Goal: Task Accomplishment & Management: Contribute content

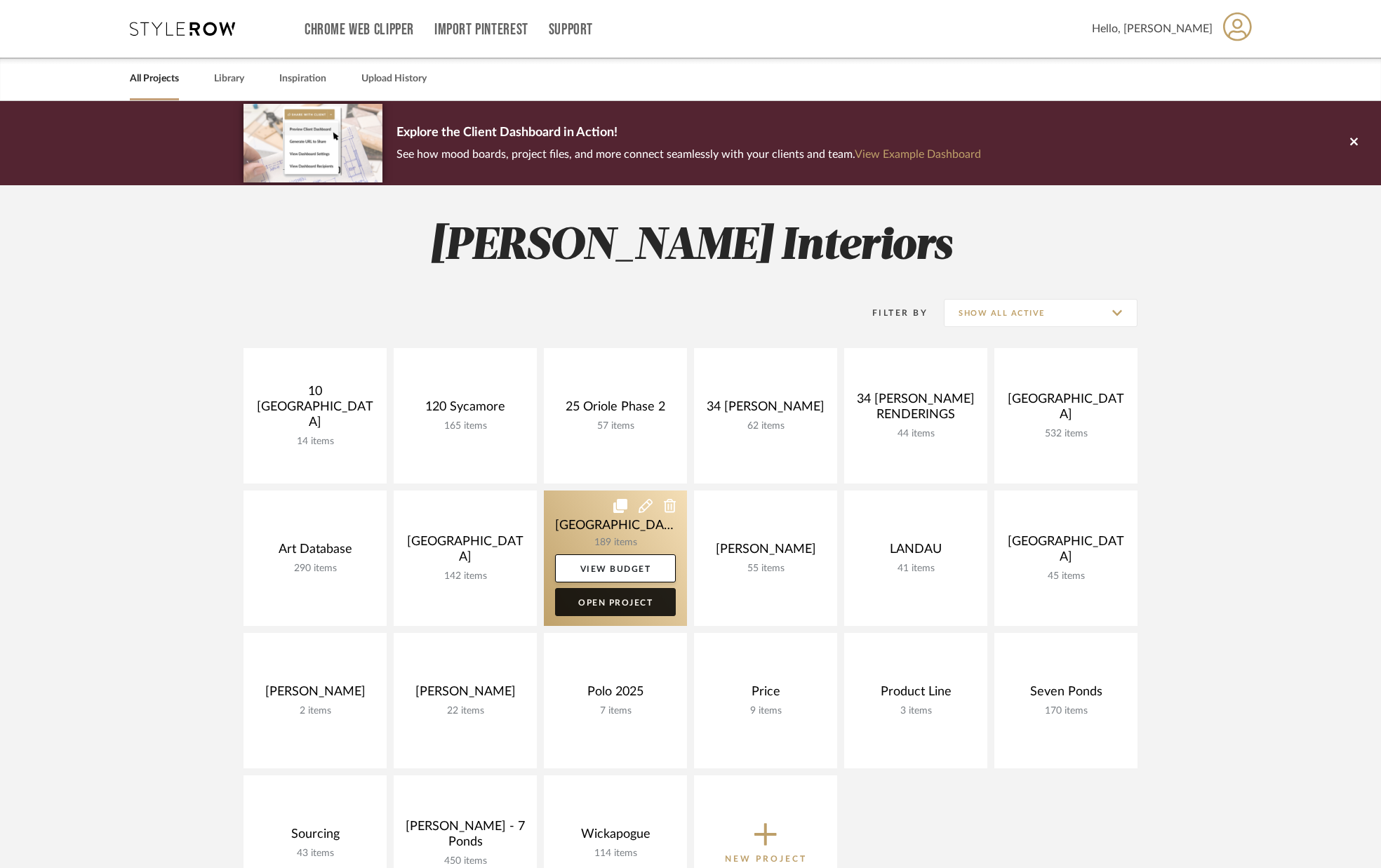
click at [626, 598] on link "Open Project" at bounding box center [615, 602] width 121 height 28
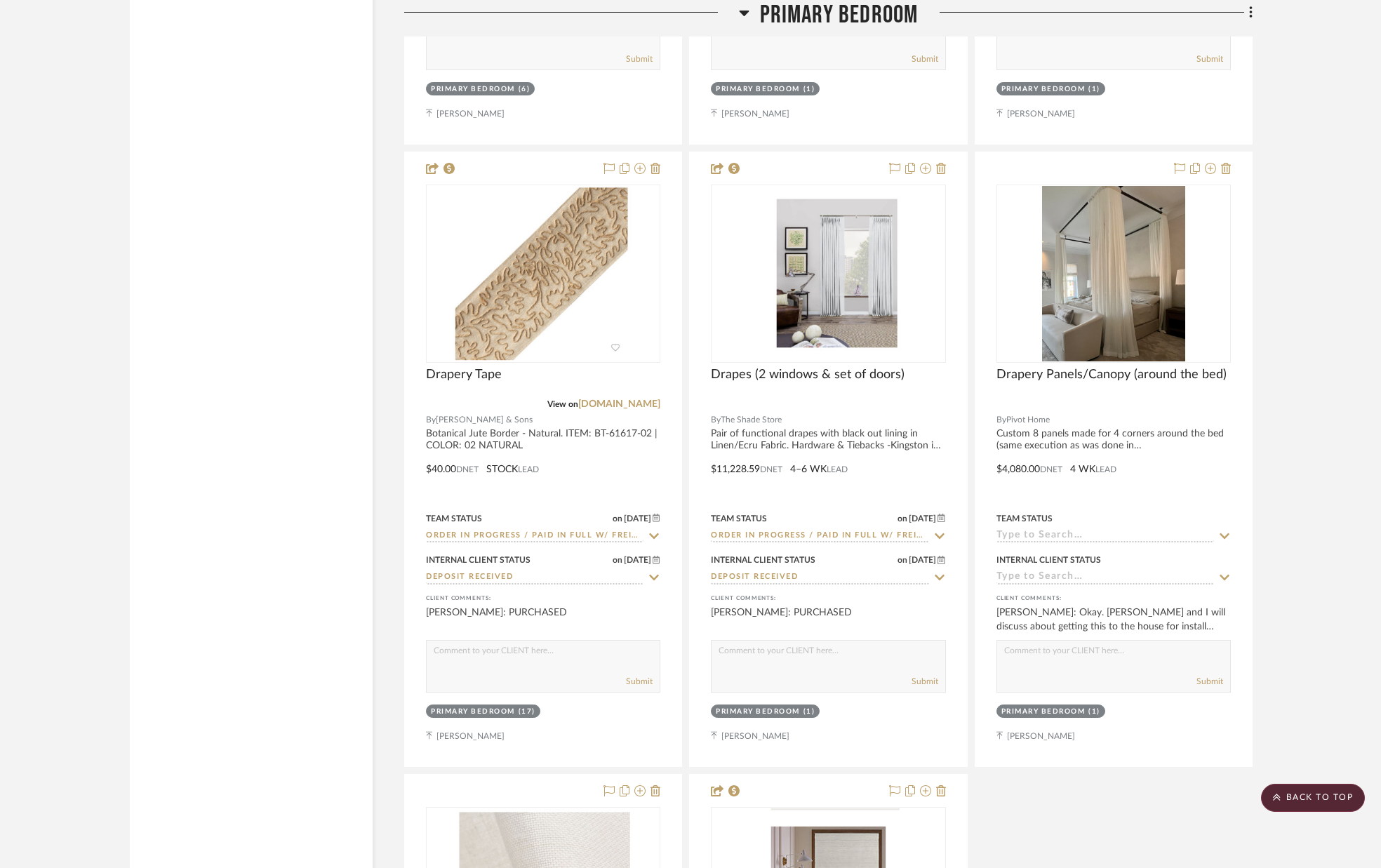
scroll to position [9428, 0]
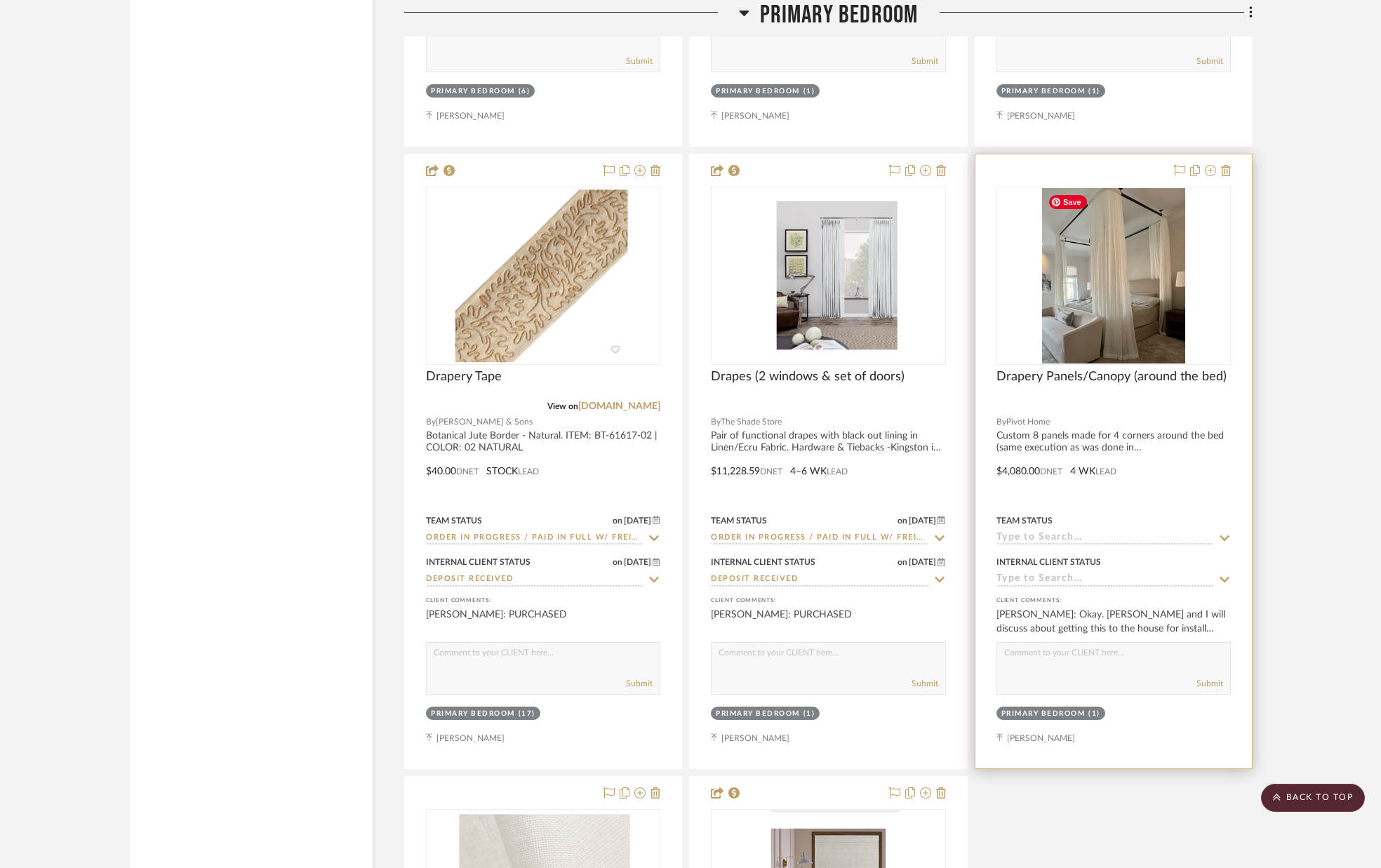
click at [1093, 264] on img "0" at bounding box center [1114, 275] width 143 height 176
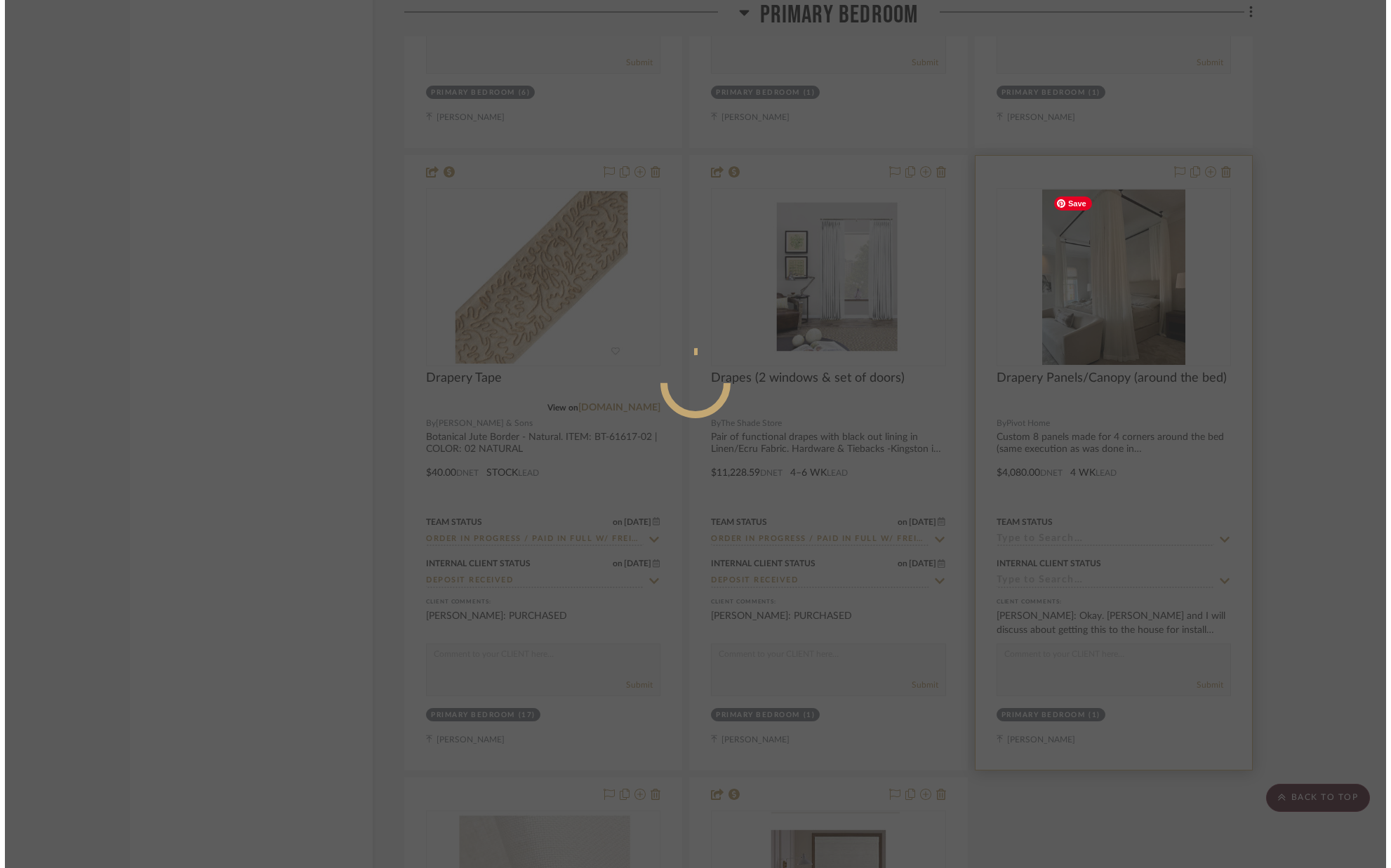
scroll to position [0, 0]
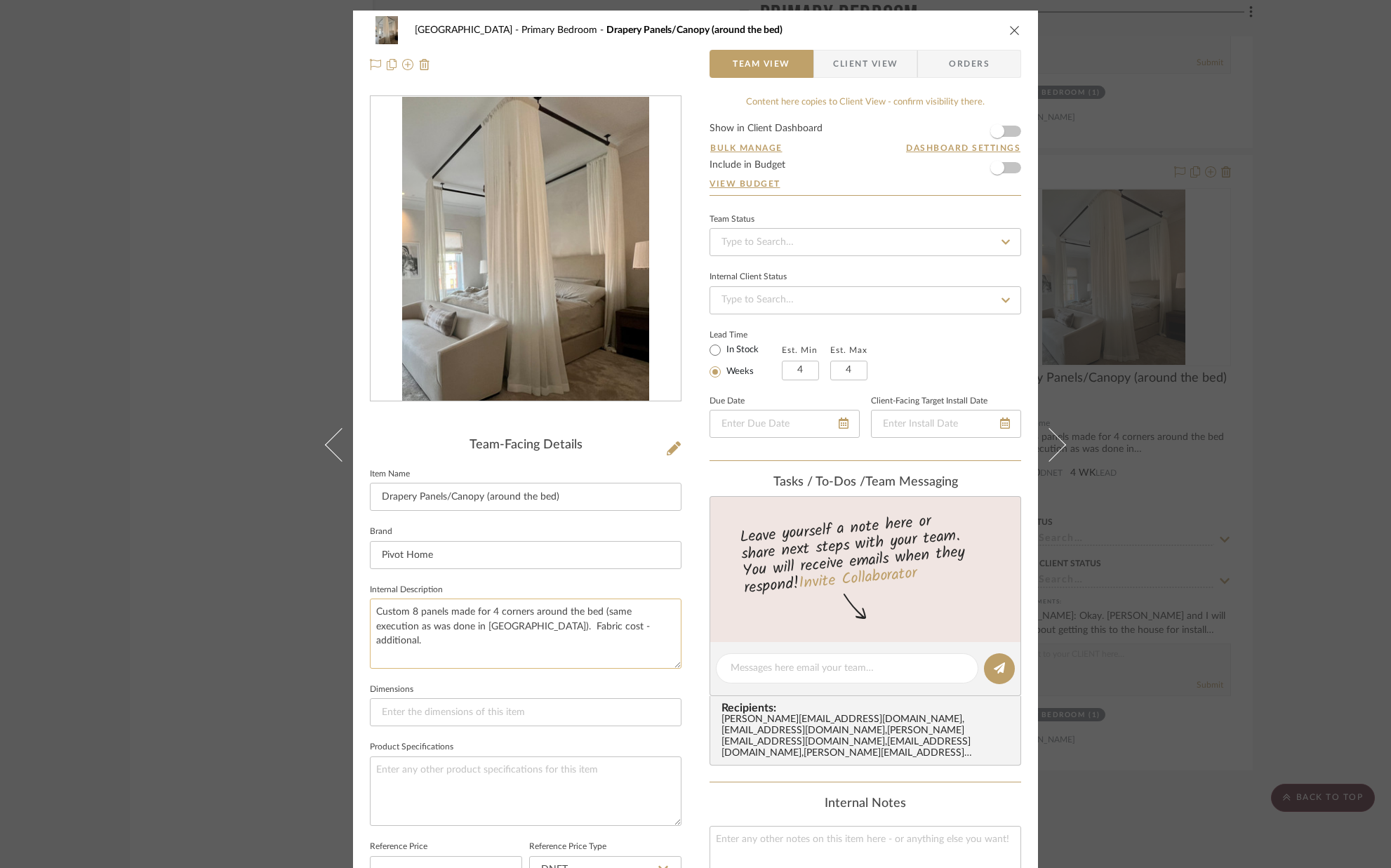
click at [446, 614] on textarea "Custom 8 panels made for 4 corners around the bed (same execution as was done i…" at bounding box center [526, 633] width 312 height 70
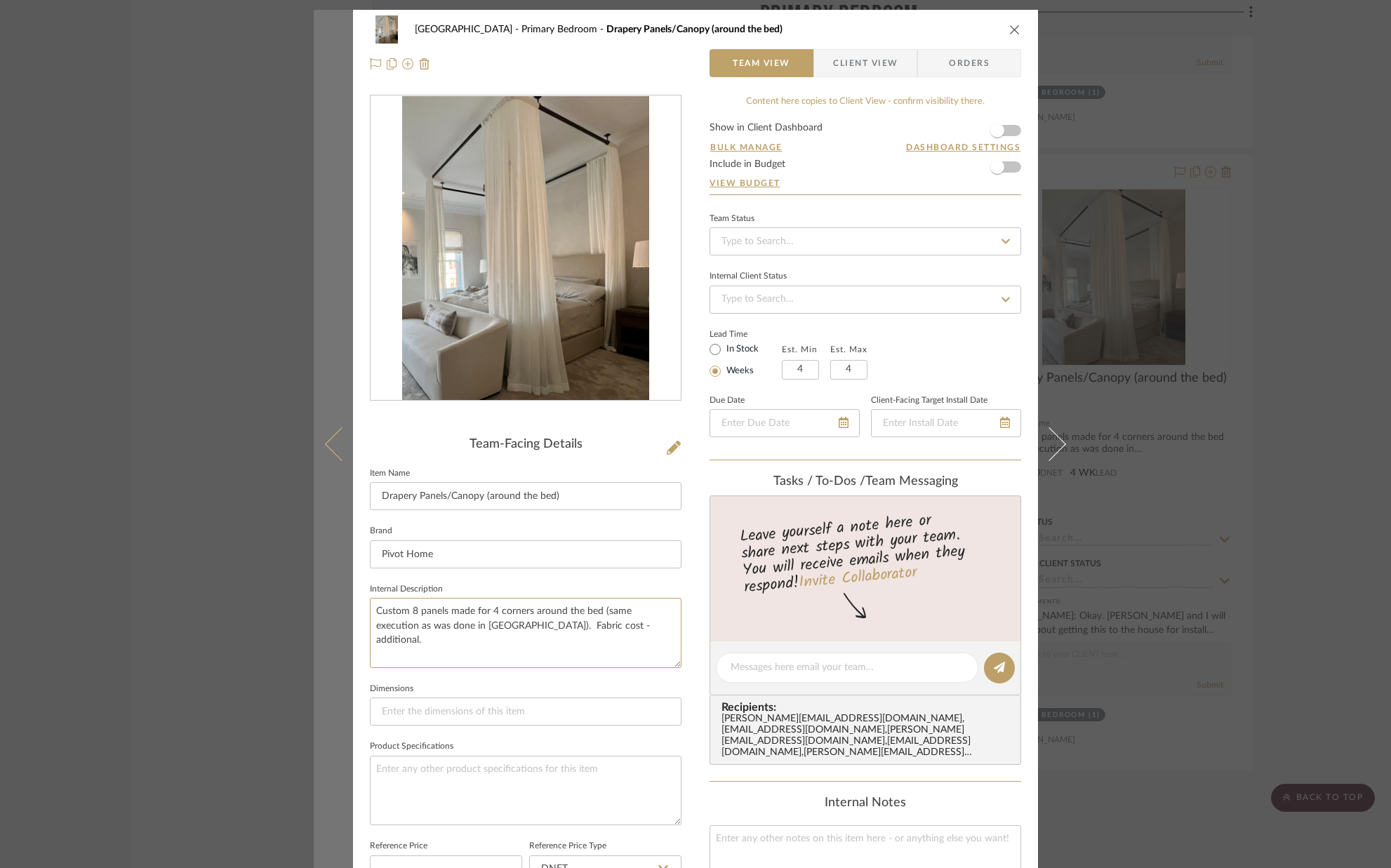
drag, startPoint x: 438, startPoint y: 623, endPoint x: 346, endPoint y: 611, distance: 92.8
click at [346, 611] on mat-dialog-content "[GEOGRAPHIC_DATA] Bedroom Drapery Panels/Canopy (around the bed) Team View Clie…" at bounding box center [695, 656] width 764 height 1293
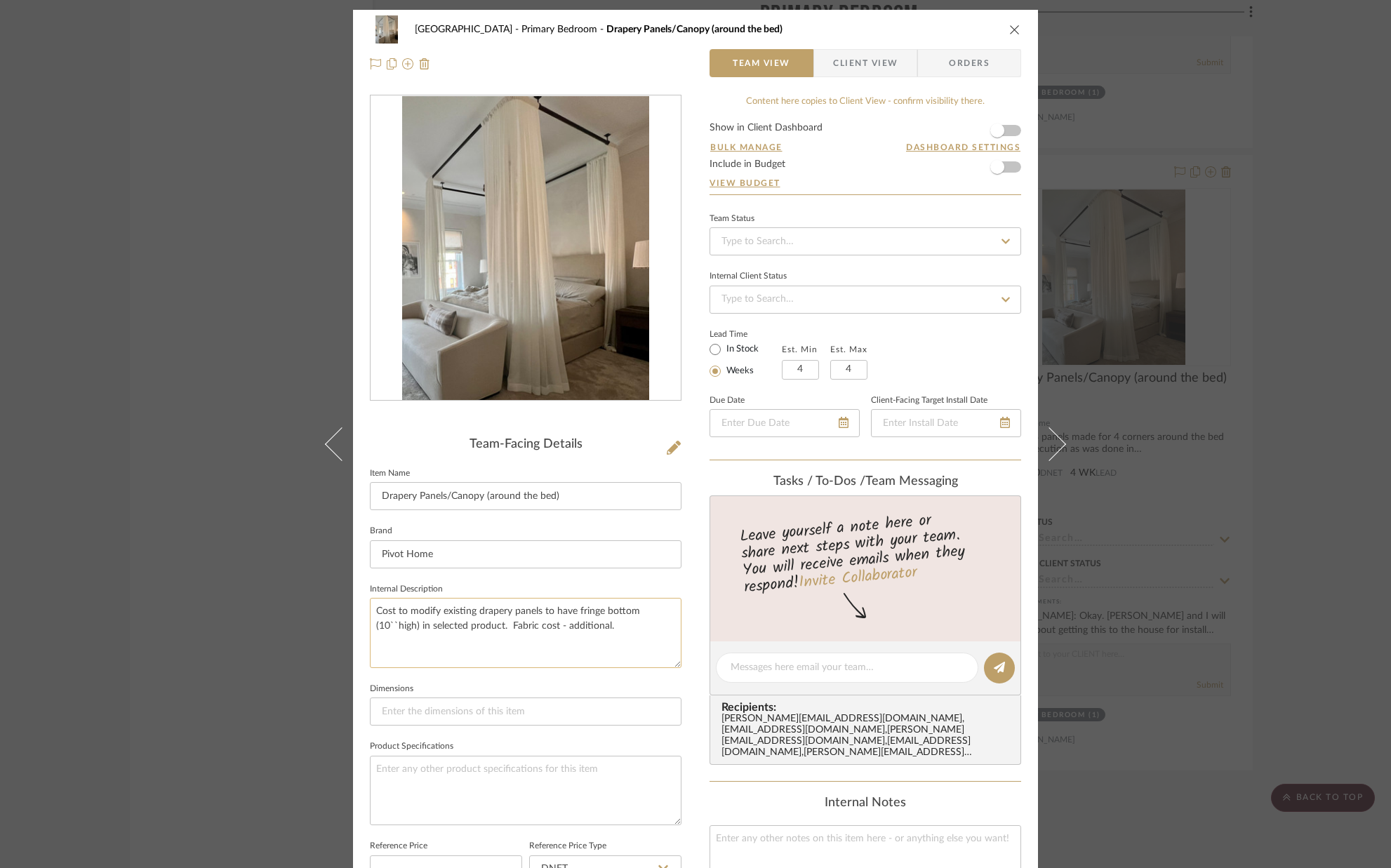
click at [533, 624] on textarea "Cost to modify existing drapery panels to have fringe bottom (10``high) in sele…" at bounding box center [526, 632] width 312 height 70
click at [621, 625] on textarea "Cost to modify existing drapery panels to have fringe bottom (10``high) in sele…" at bounding box center [526, 632] width 312 height 70
click at [437, 613] on textarea "Cost to modify existing drapery panels to have fringe bottom (10``high) in sele…" at bounding box center [526, 632] width 312 height 70
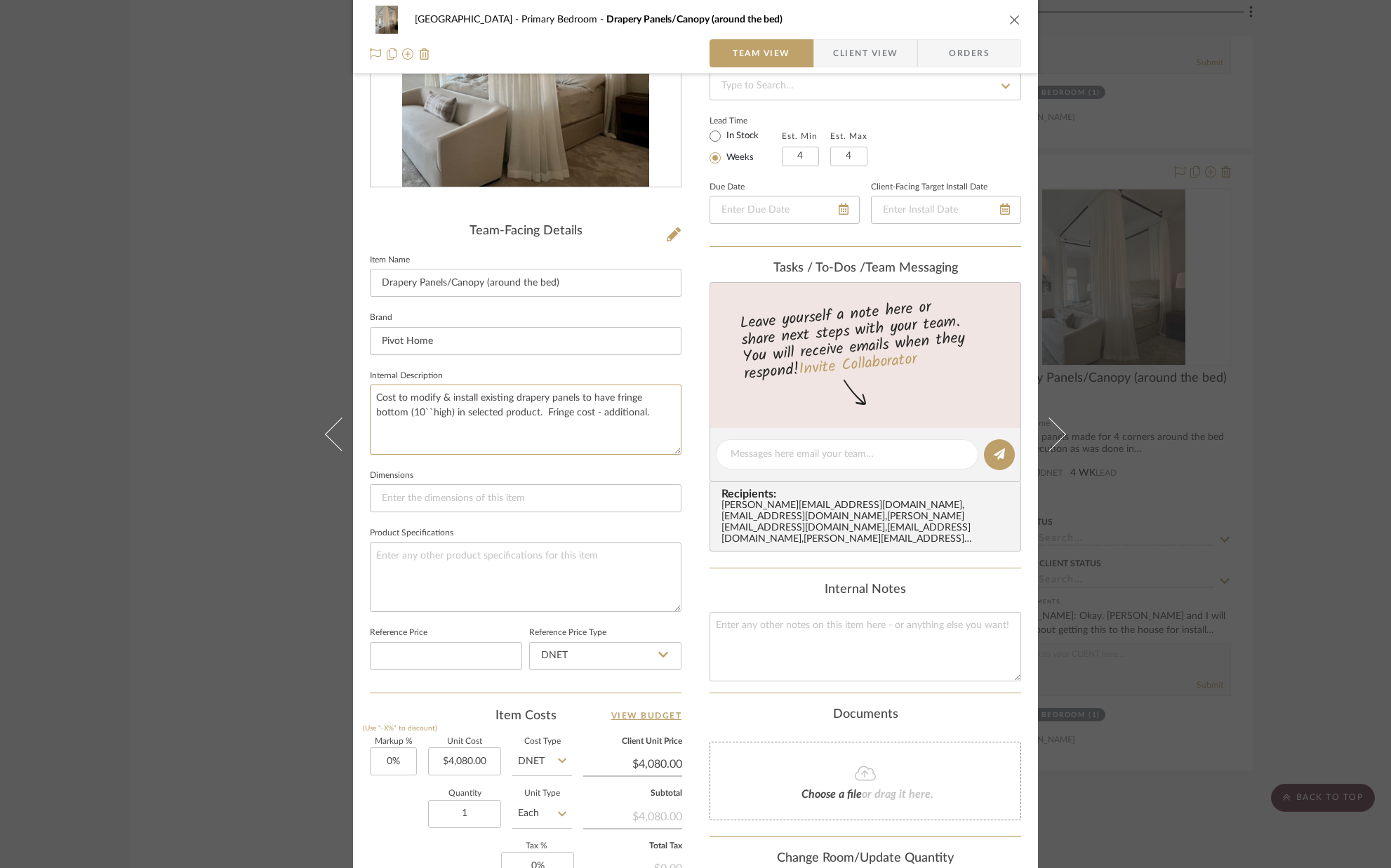
scroll to position [215, 0]
type textarea "Cost to modify & install existing drapery panels to have fringe bottom (10``hig…"
type input "4080.00"
click at [491, 760] on input "4080.00" at bounding box center [464, 760] width 73 height 28
type input "$2,175.00"
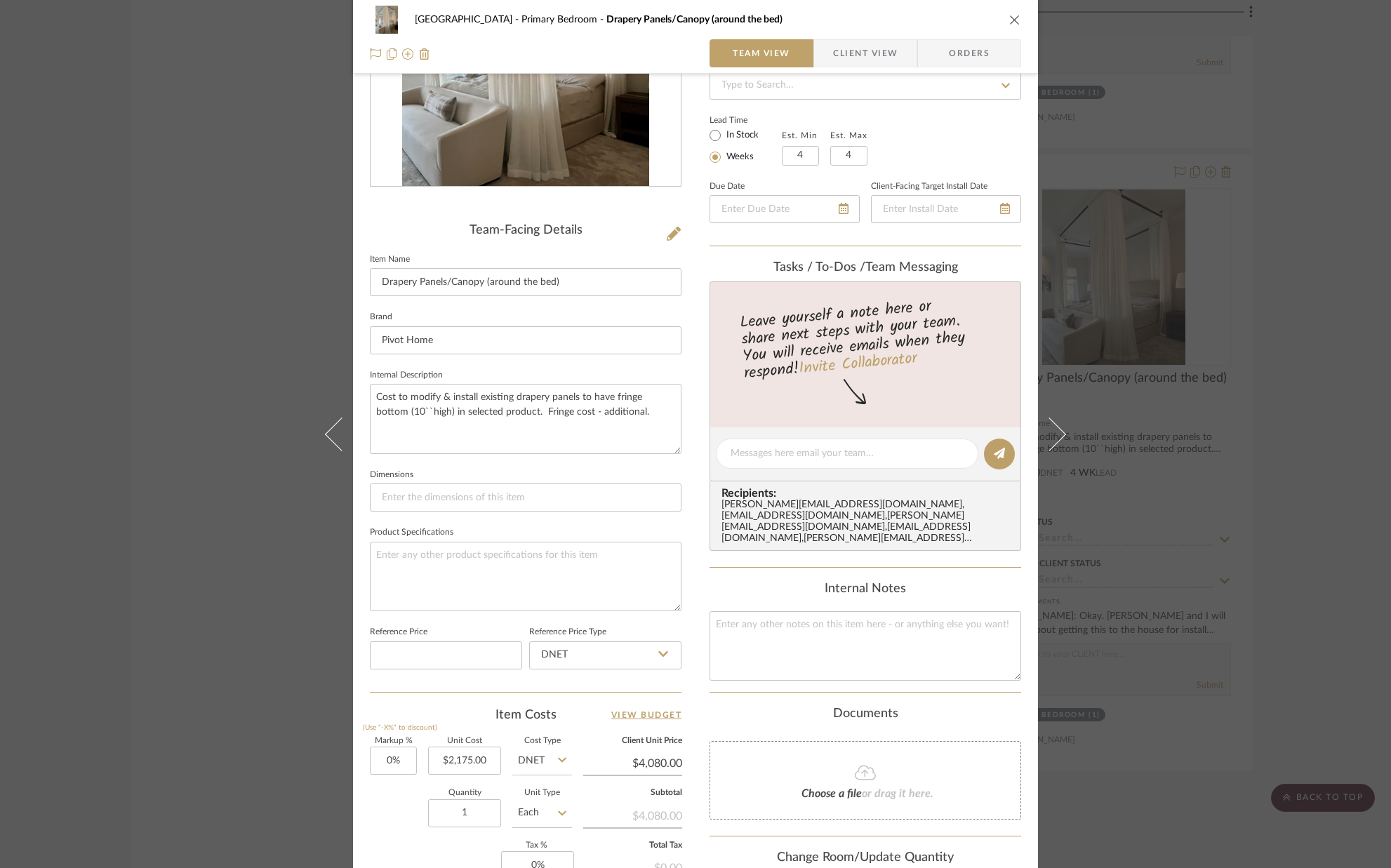
click at [399, 789] on div "Quantity 1 Unit Type Each" at bounding box center [471, 815] width 203 height 50
type input "$2,175.00"
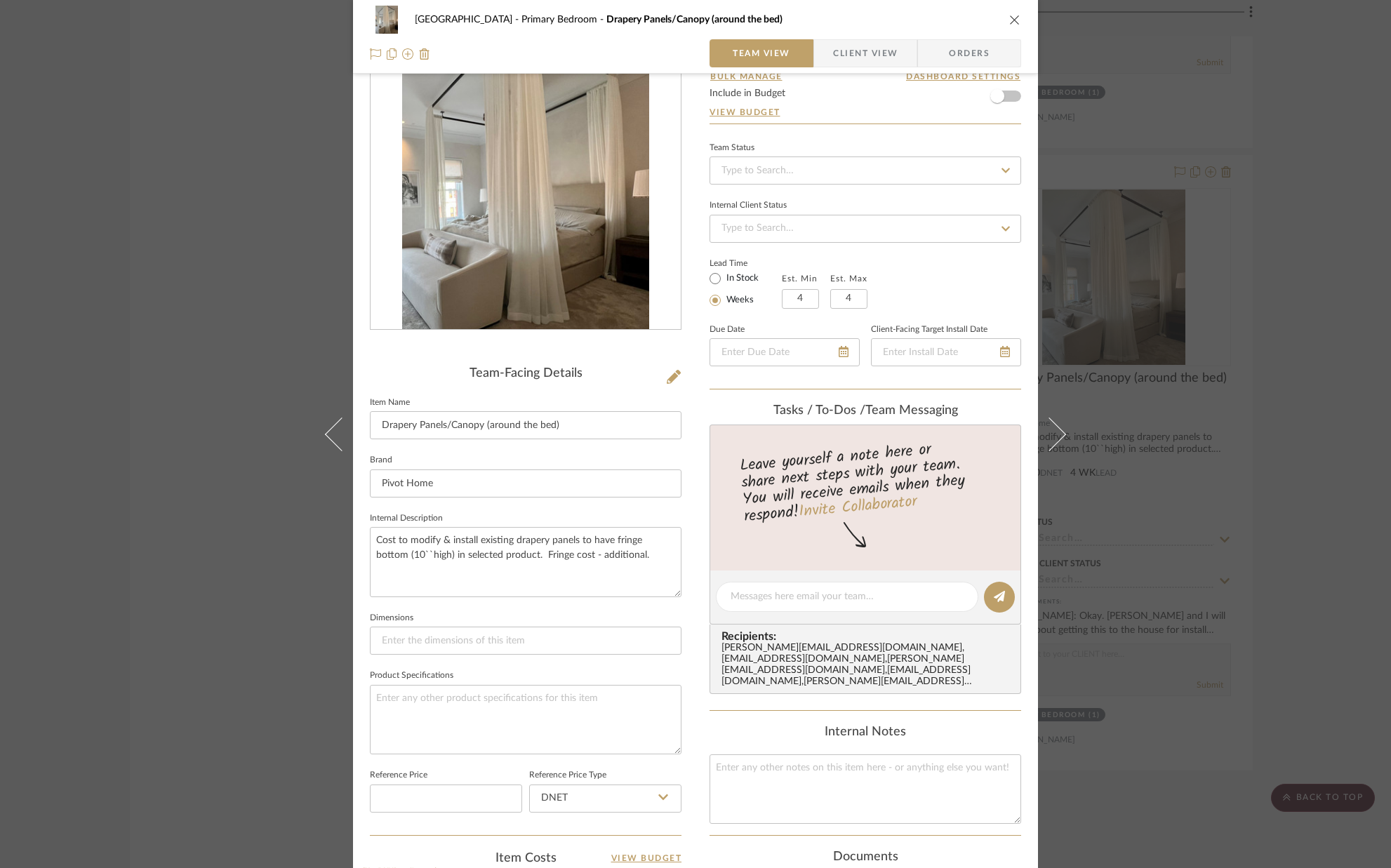
scroll to position [0, 0]
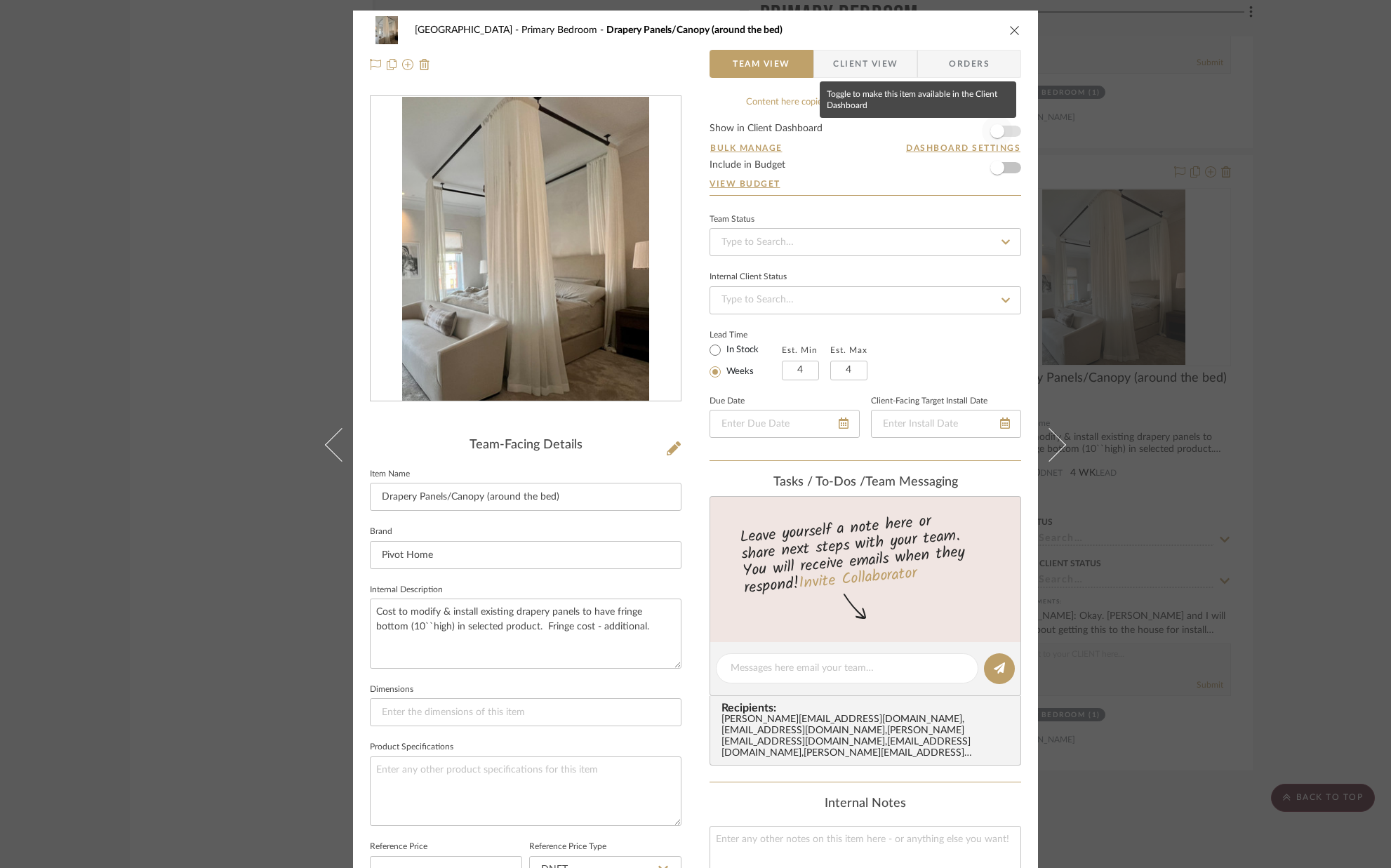
click at [1005, 130] on span "button" at bounding box center [997, 131] width 31 height 31
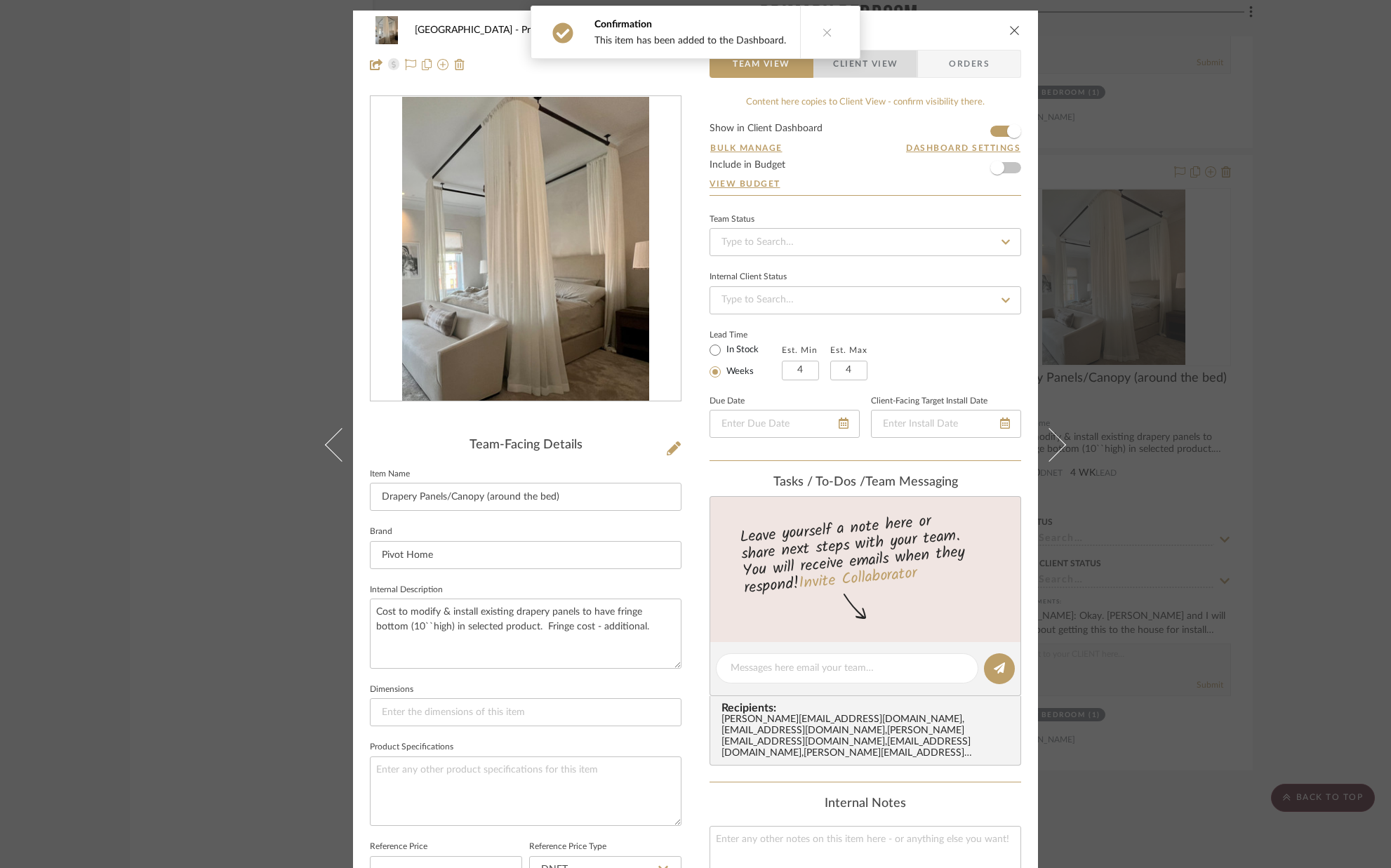
click at [879, 71] on span "Client View" at bounding box center [865, 64] width 65 height 28
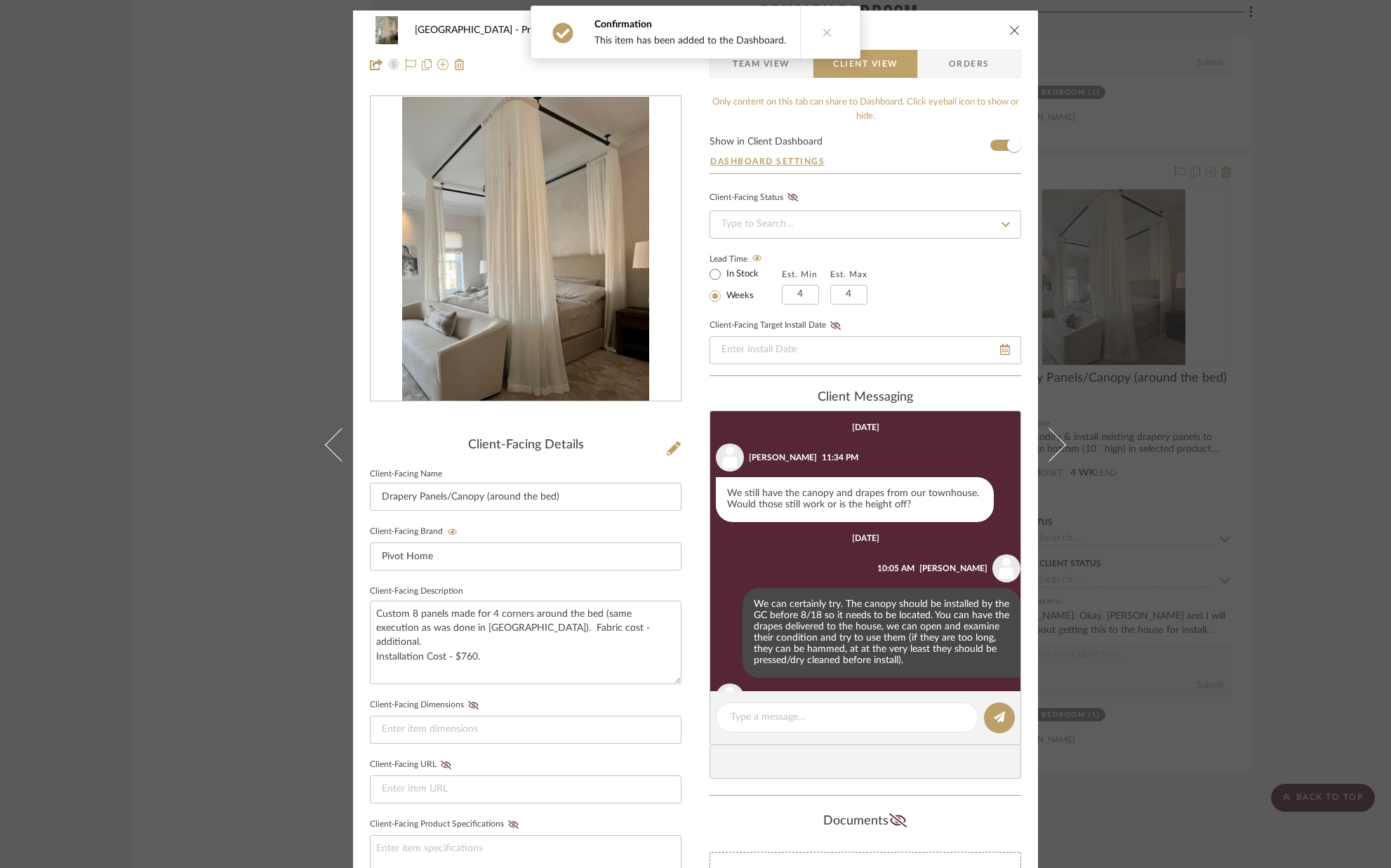
scroll to position [89, 0]
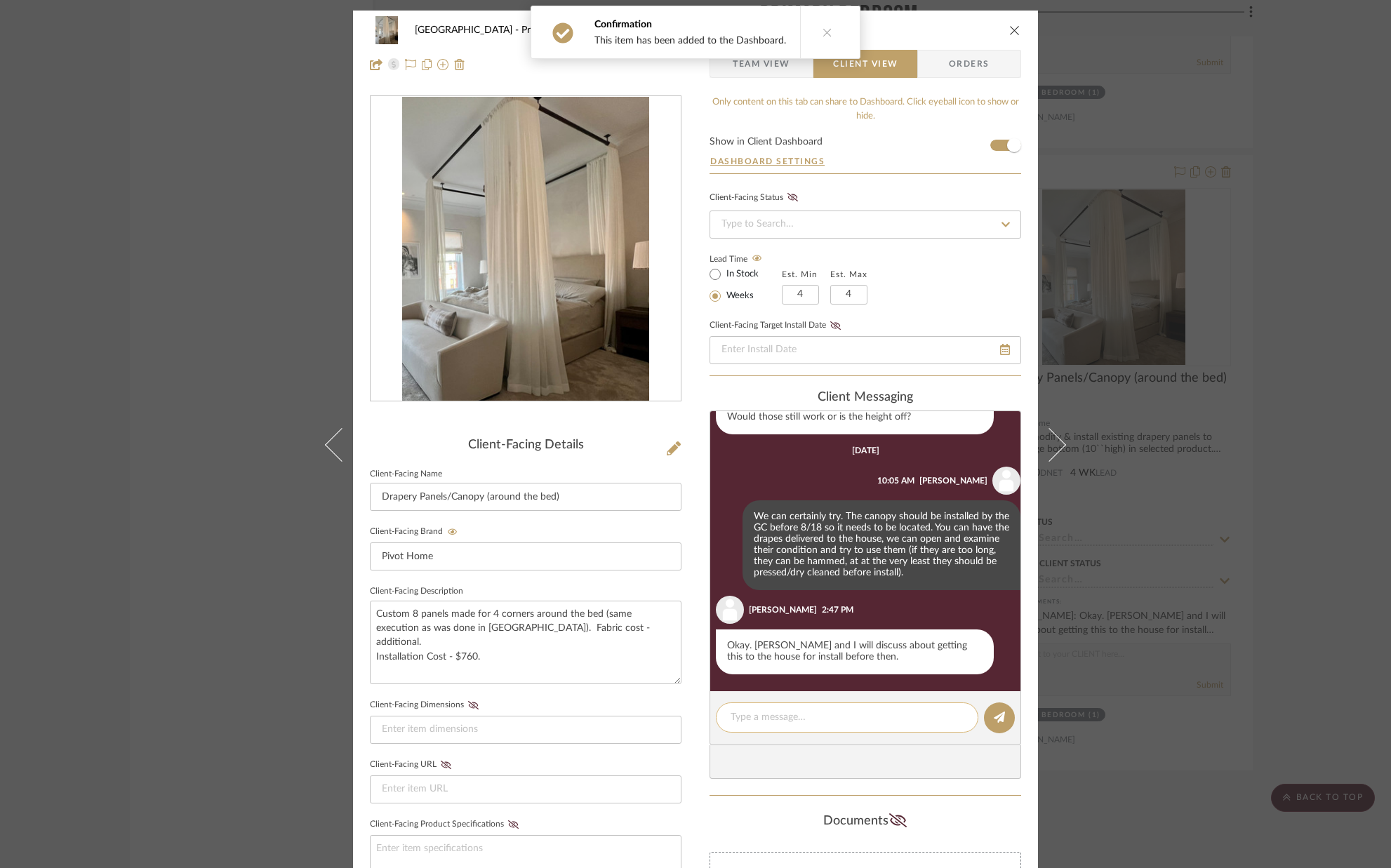
click at [862, 724] on textarea at bounding box center [847, 717] width 233 height 15
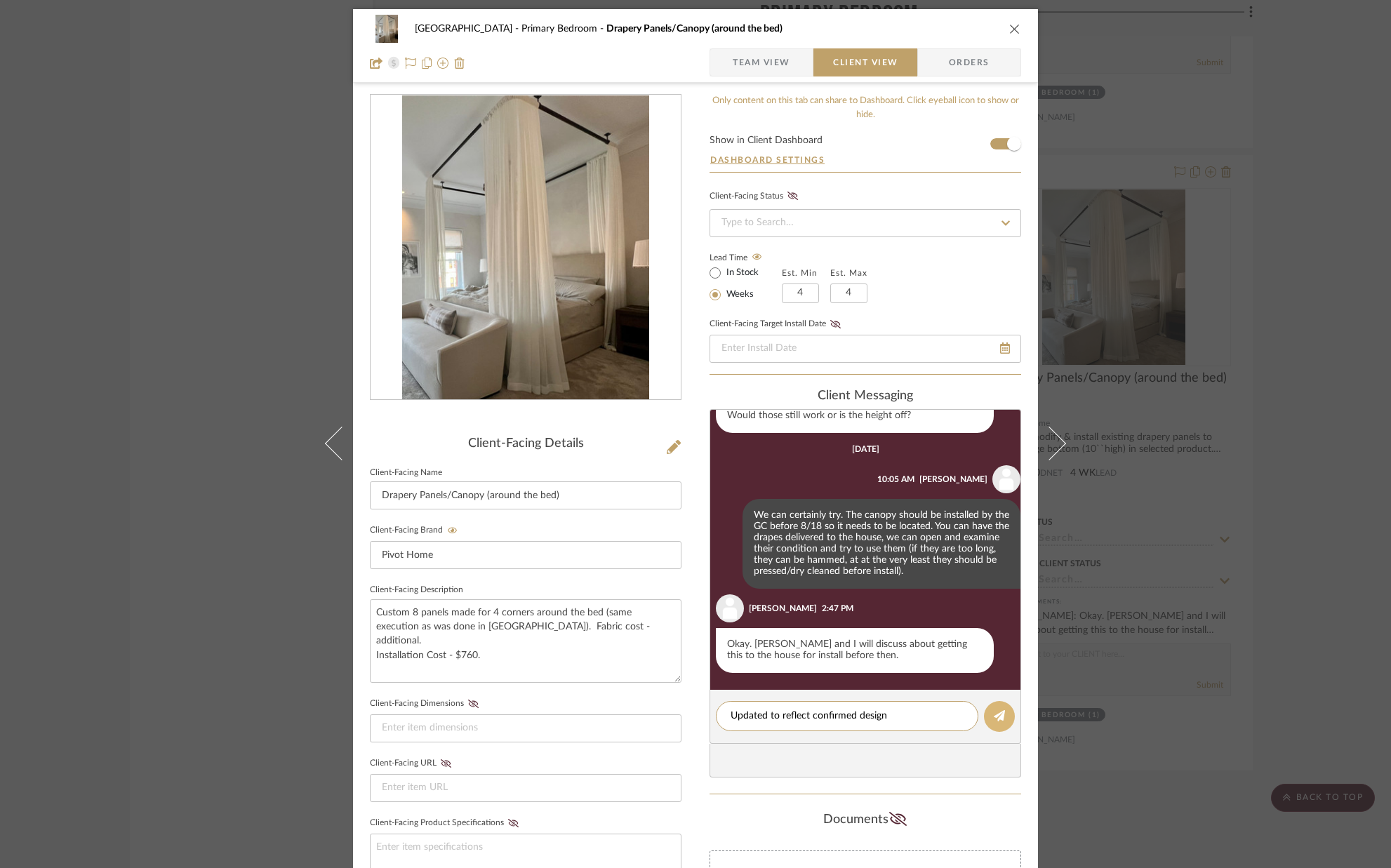
type textarea "Updated to reflect confirmed design"
click at [999, 721] on icon at bounding box center [1000, 716] width 11 height 11
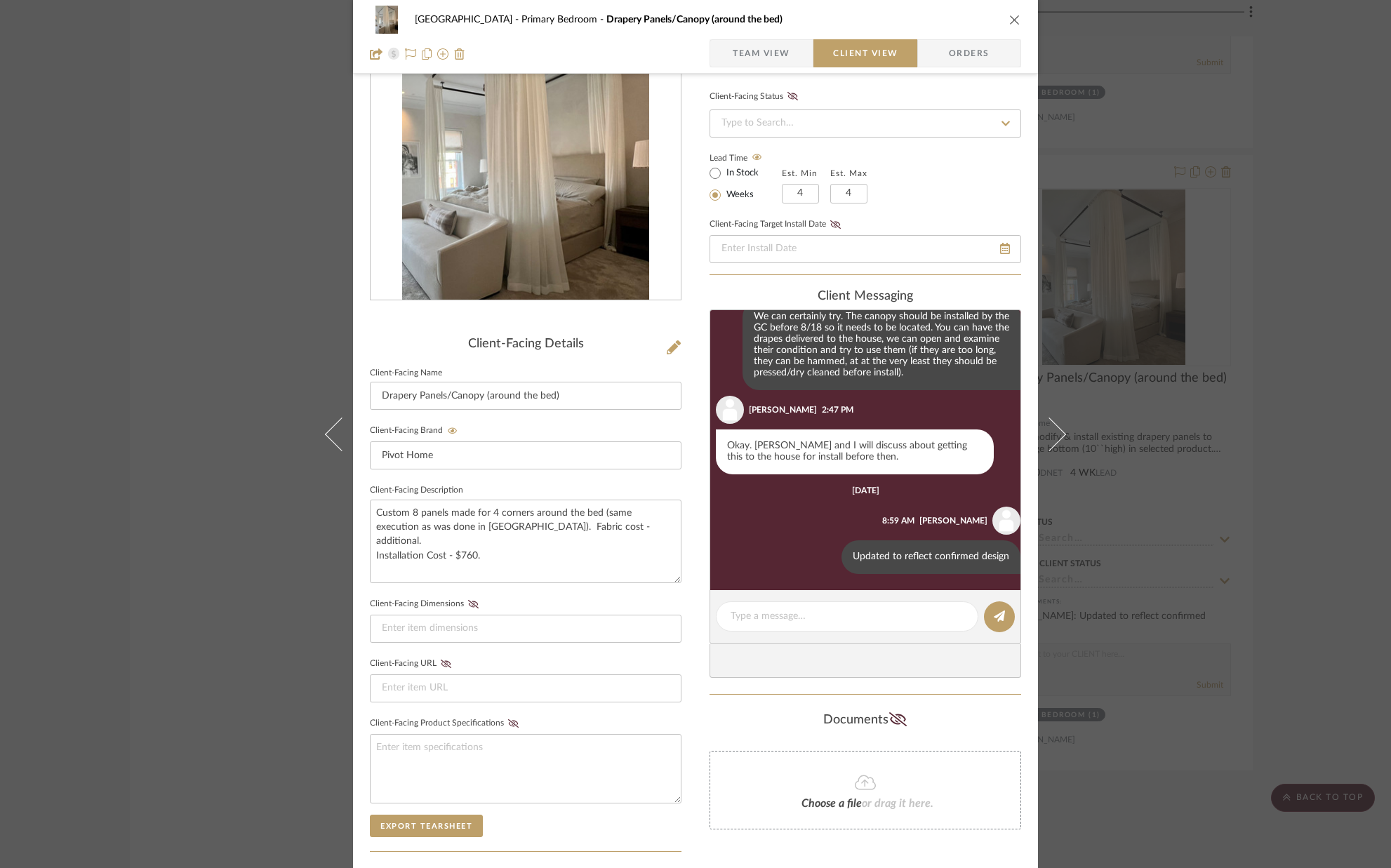
scroll to position [91, 0]
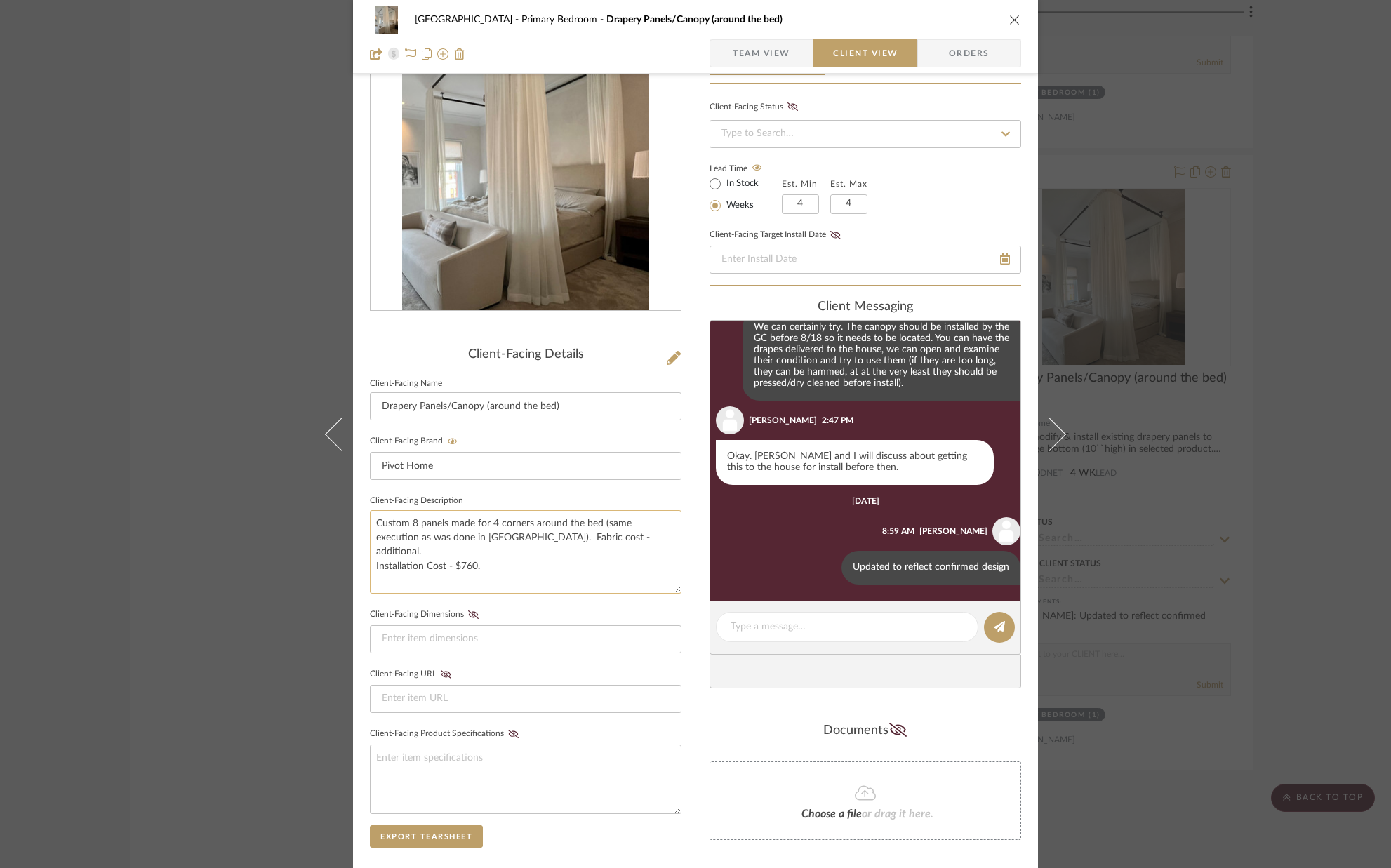
click at [489, 554] on textarea "Custom 8 panels made for 4 corners around the bed (same execution as was done i…" at bounding box center [526, 551] width 312 height 83
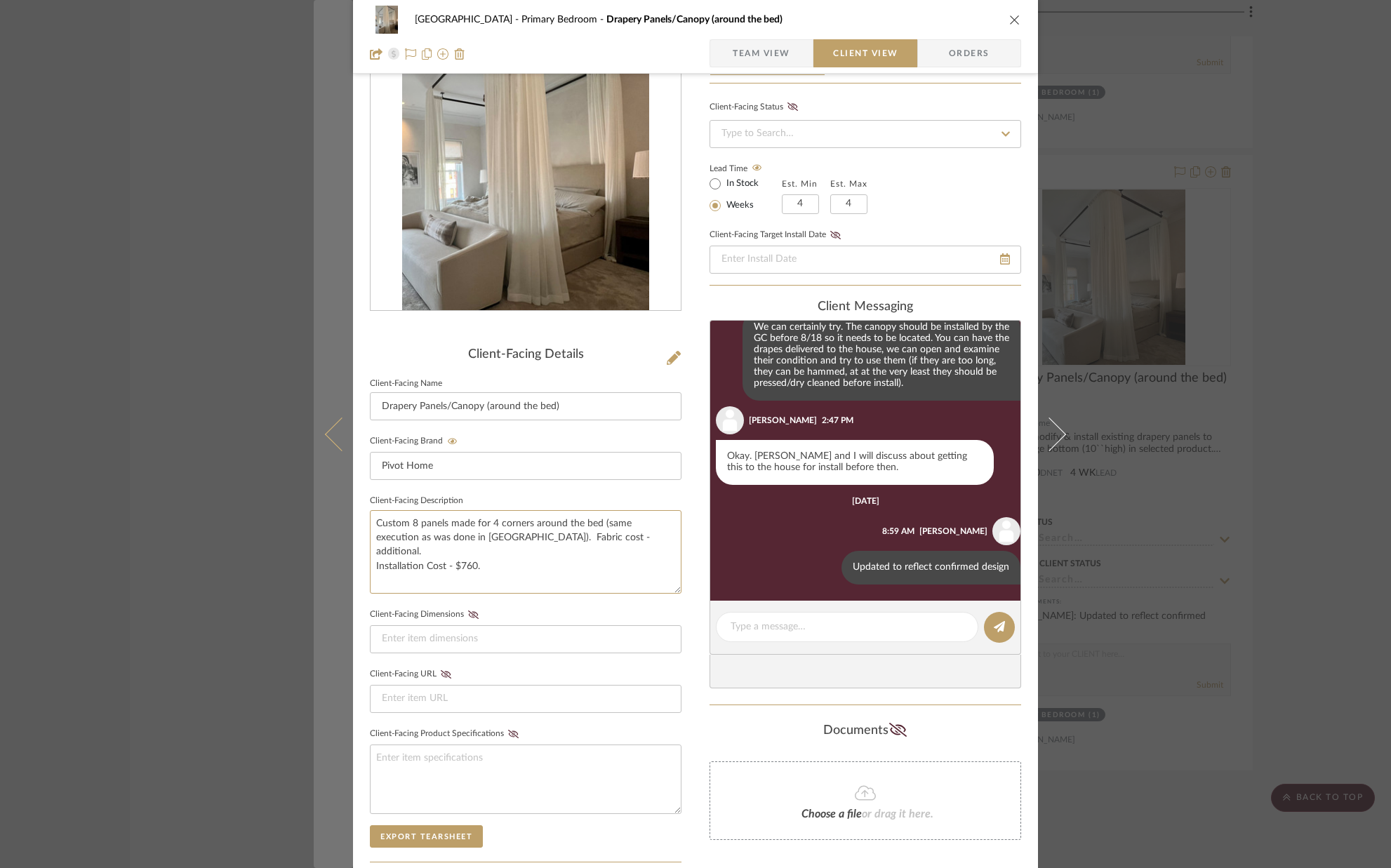
drag, startPoint x: 425, startPoint y: 555, endPoint x: 333, endPoint y: 557, distance: 92.0
click at [334, 558] on mat-dialog-content "[GEOGRAPHIC_DATA] Bedroom Drapery Panels/Canopy (around the bed) Team View Clie…" at bounding box center [695, 504] width 764 height 1168
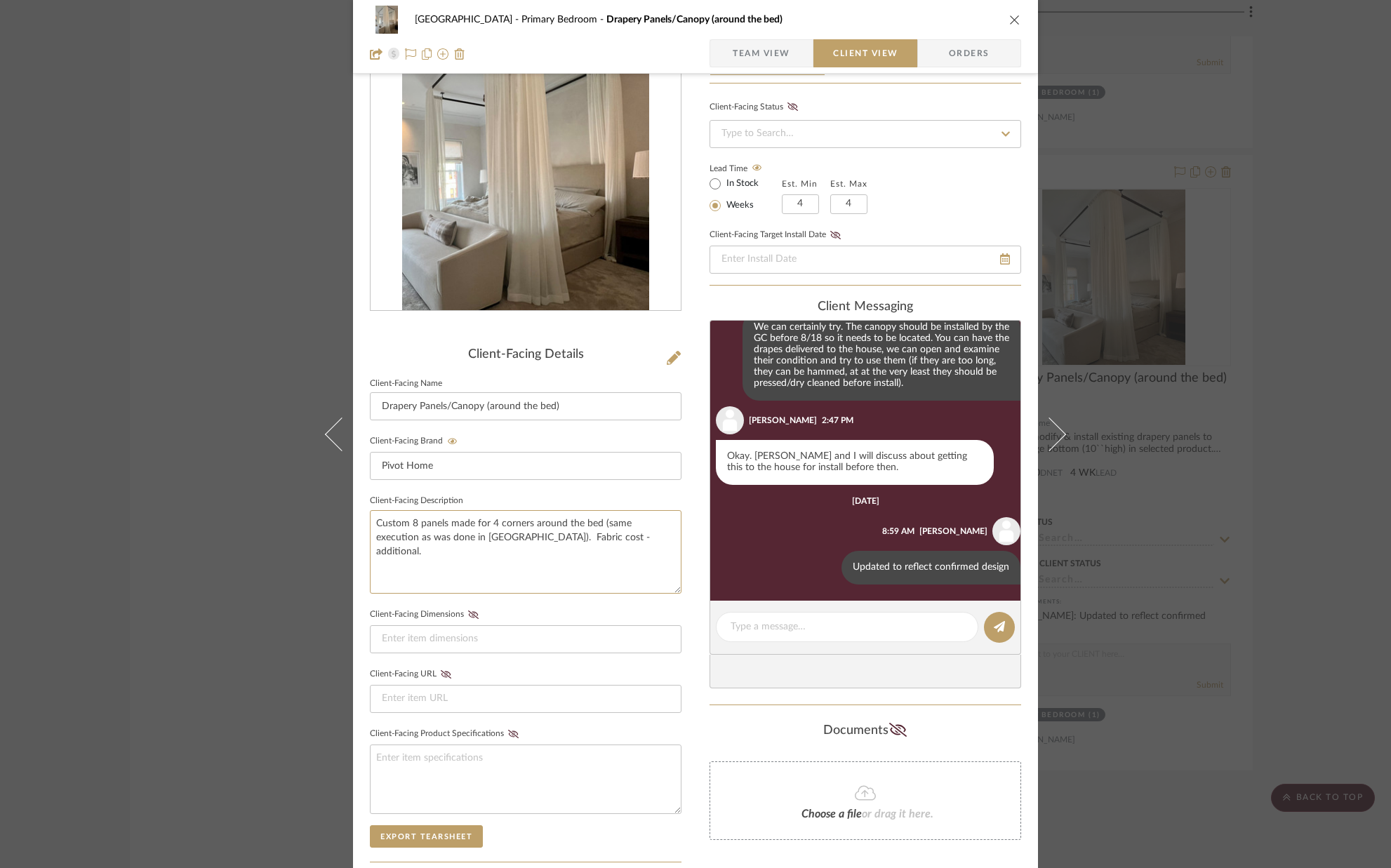
type textarea "Custom 8 panels made for 4 corners around the bed (same execution as was done i…"
click at [757, 62] on span "Team View" at bounding box center [761, 53] width 58 height 28
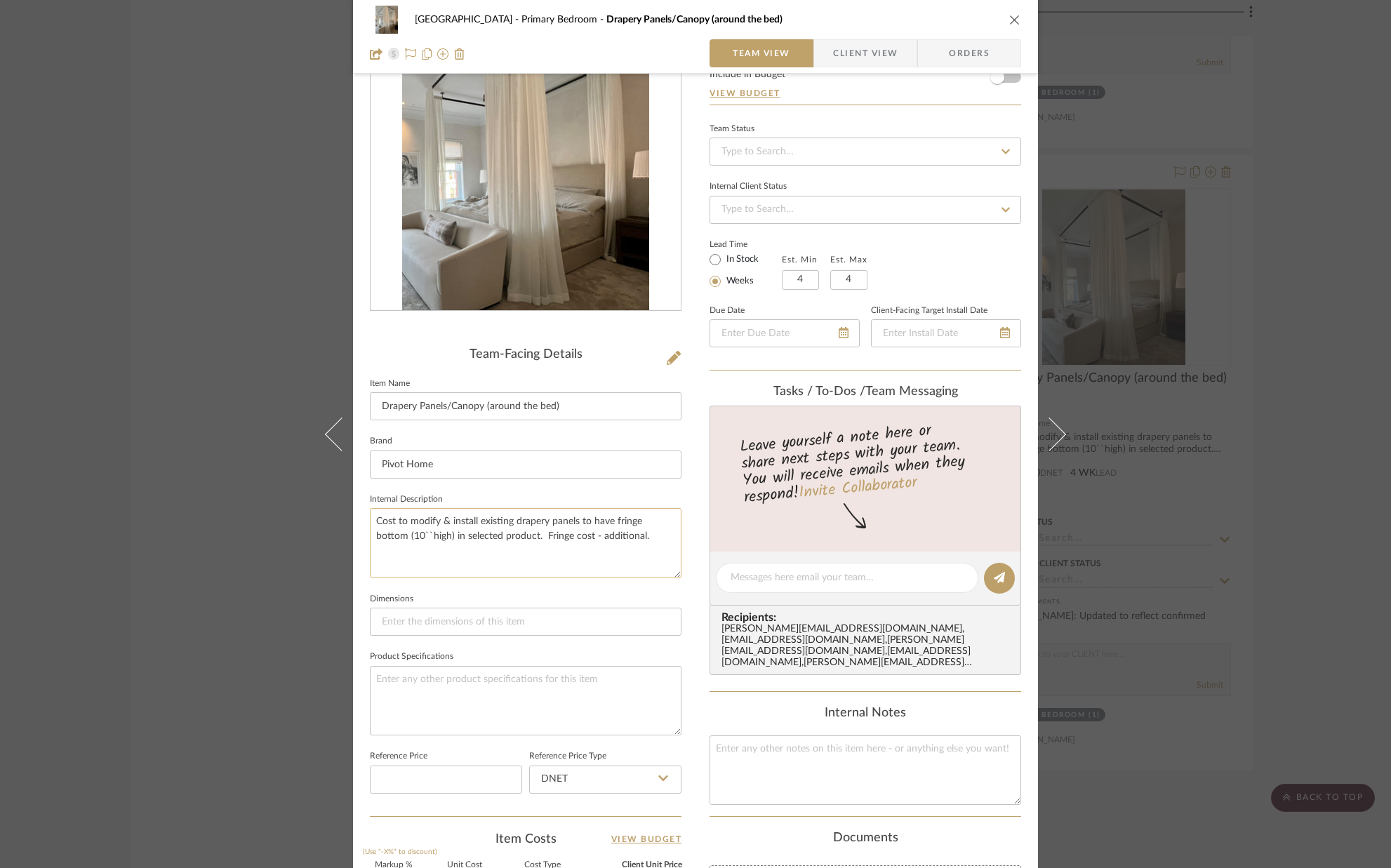
drag, startPoint x: 616, startPoint y: 535, endPoint x: 395, endPoint y: 527, distance: 221.1
click at [333, 525] on mat-dialog-content "[GEOGRAPHIC_DATA] Bedroom Drapery Panels/Canopy (around the bed) Team View Clie…" at bounding box center [695, 566] width 764 height 1293
click at [833, 58] on span "Client View" at bounding box center [865, 53] width 65 height 28
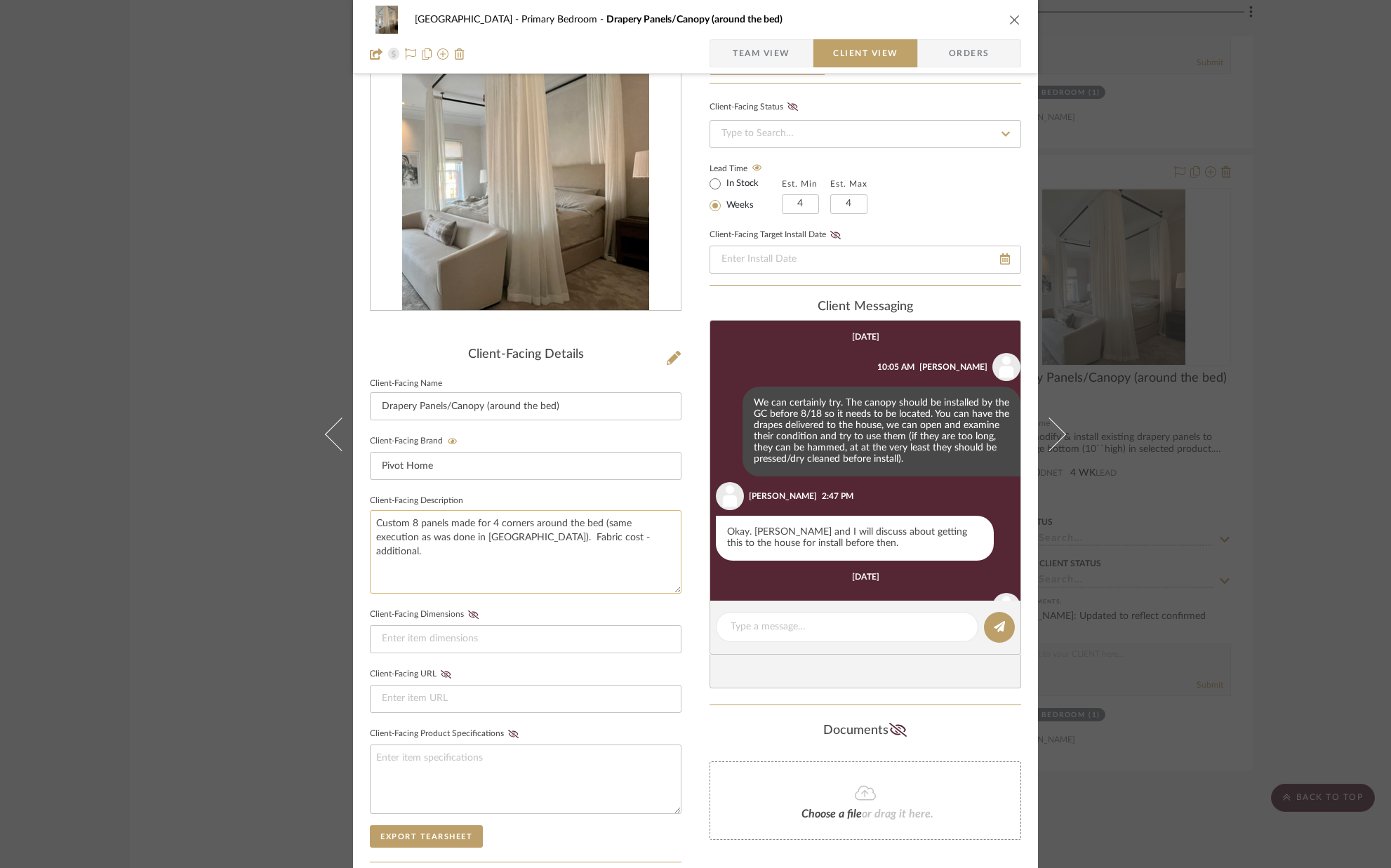
scroll to position [189, 0]
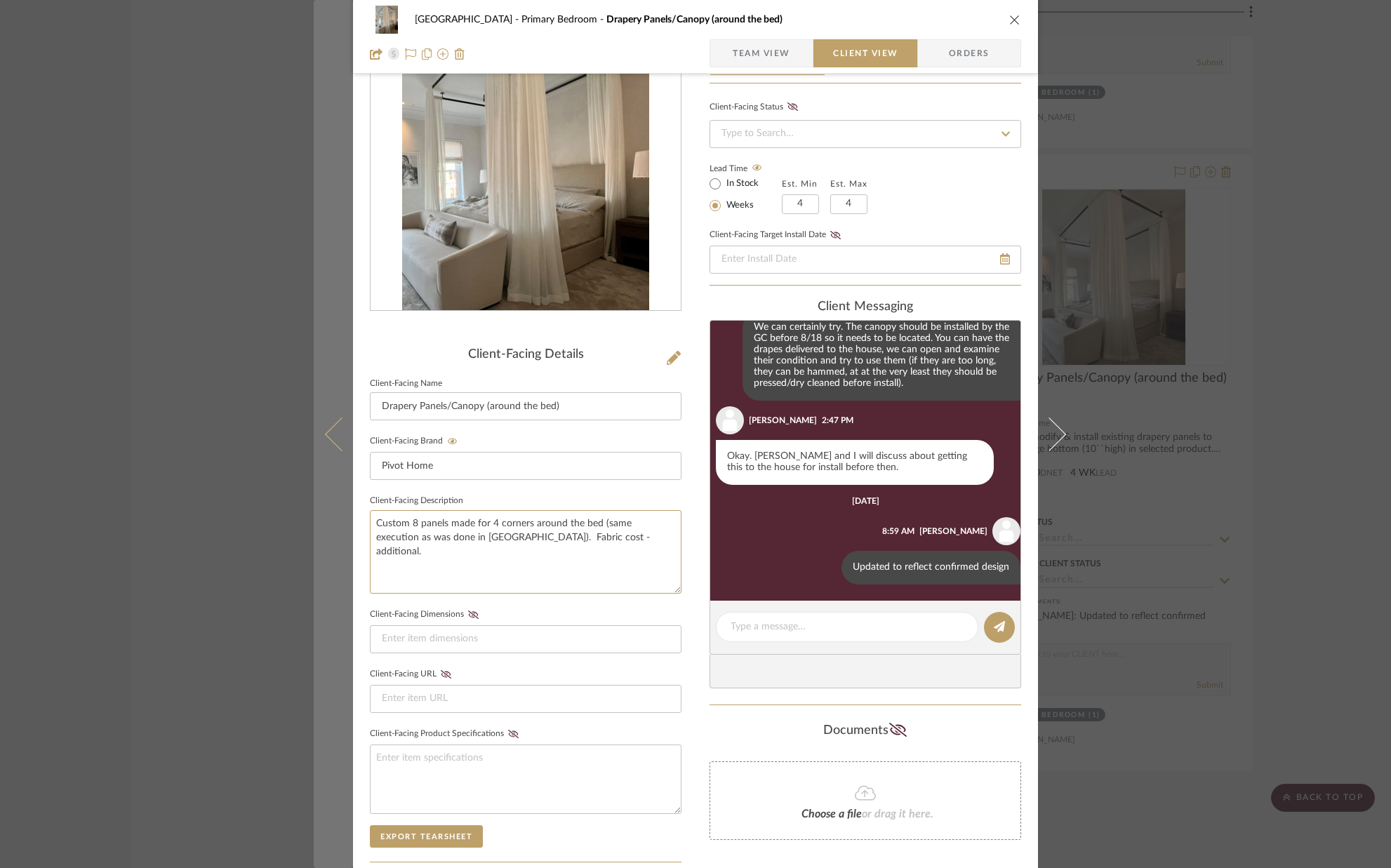
drag, startPoint x: 496, startPoint y: 534, endPoint x: 327, endPoint y: 521, distance: 169.5
click at [328, 521] on mat-dialog-content "[GEOGRAPHIC_DATA] Bedroom Drapery Panels/Canopy (around the bed) Team View Clie…" at bounding box center [695, 504] width 764 height 1168
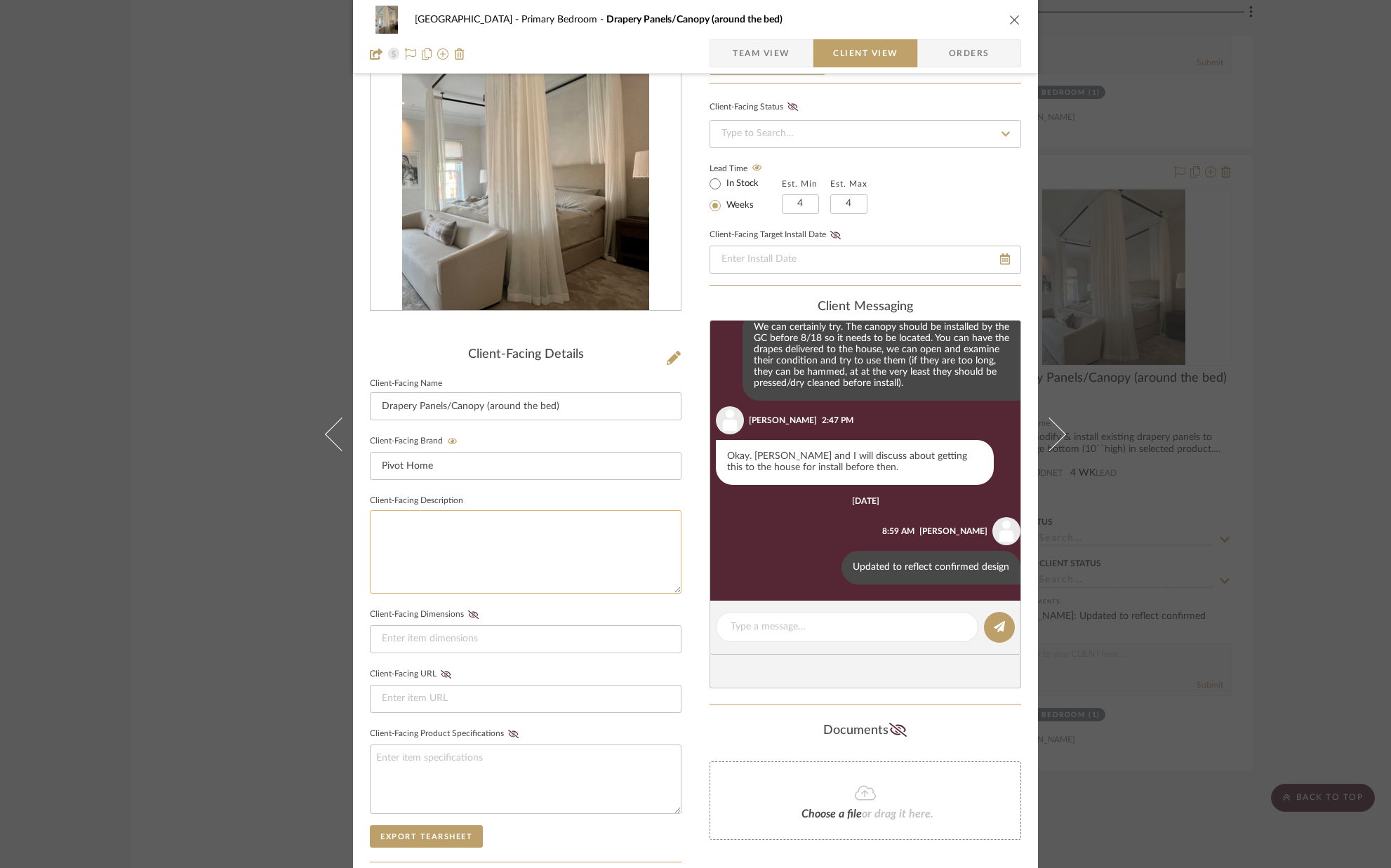
paste textarea "Cost to modify & install existing drapery panels to have fringe bottom (10``hig…"
type textarea "Cost to modify & install existing drapery panels to have fringe bottom (10``hig…"
click at [550, 615] on fieldset "Client-Facing Dimensions" at bounding box center [526, 629] width 312 height 49
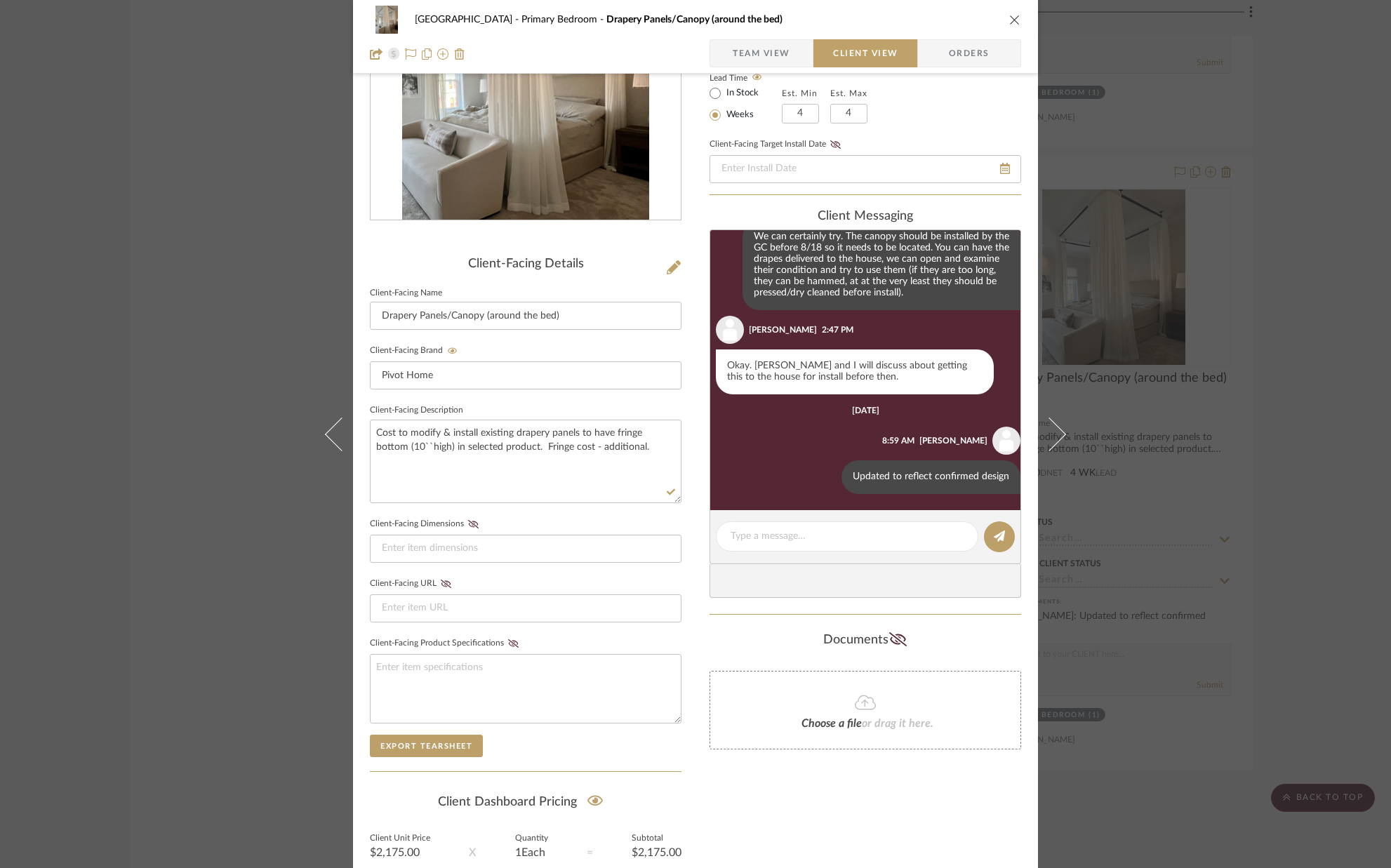
scroll to position [313, 0]
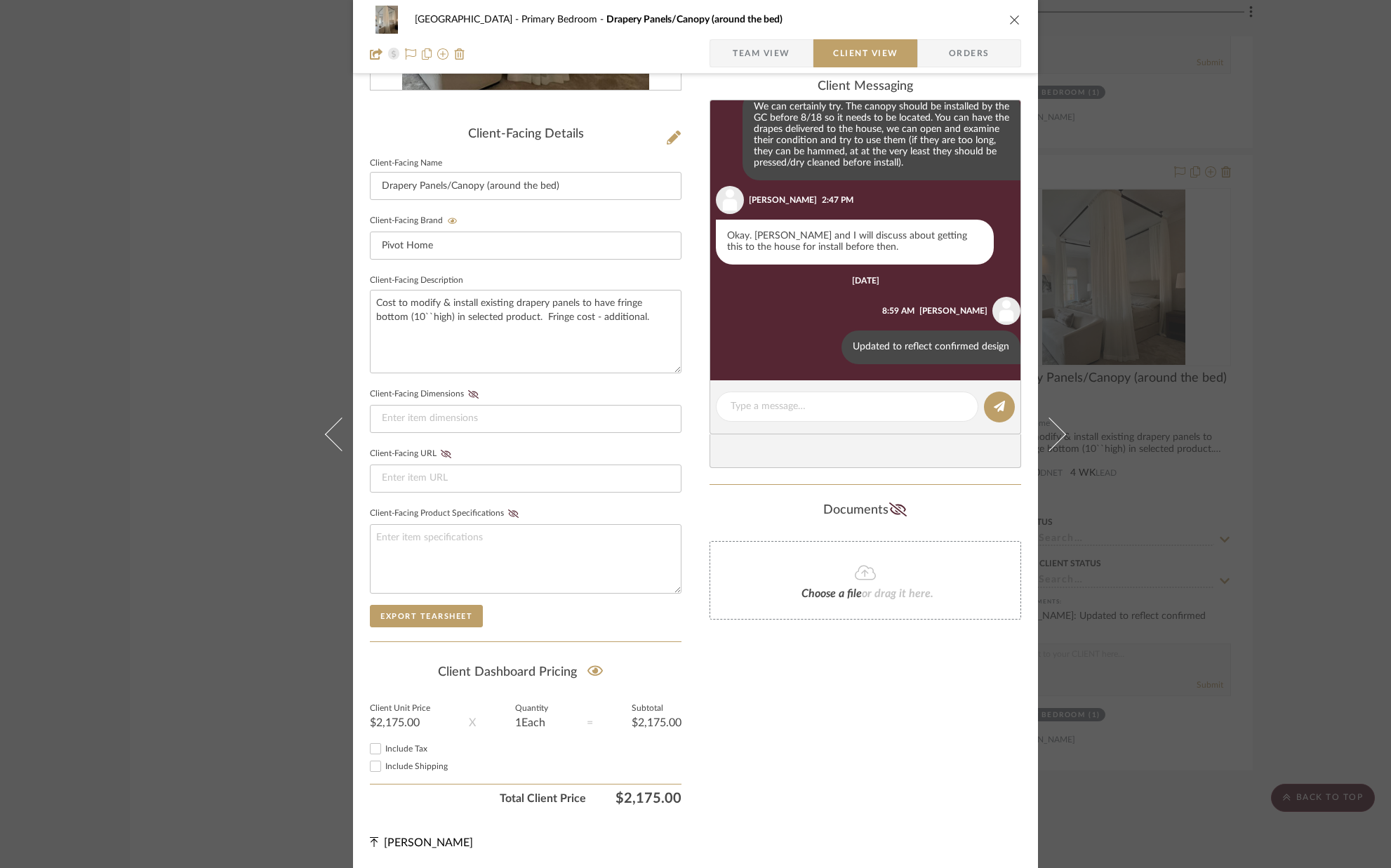
click at [1010, 14] on icon "close" at bounding box center [1015, 19] width 11 height 11
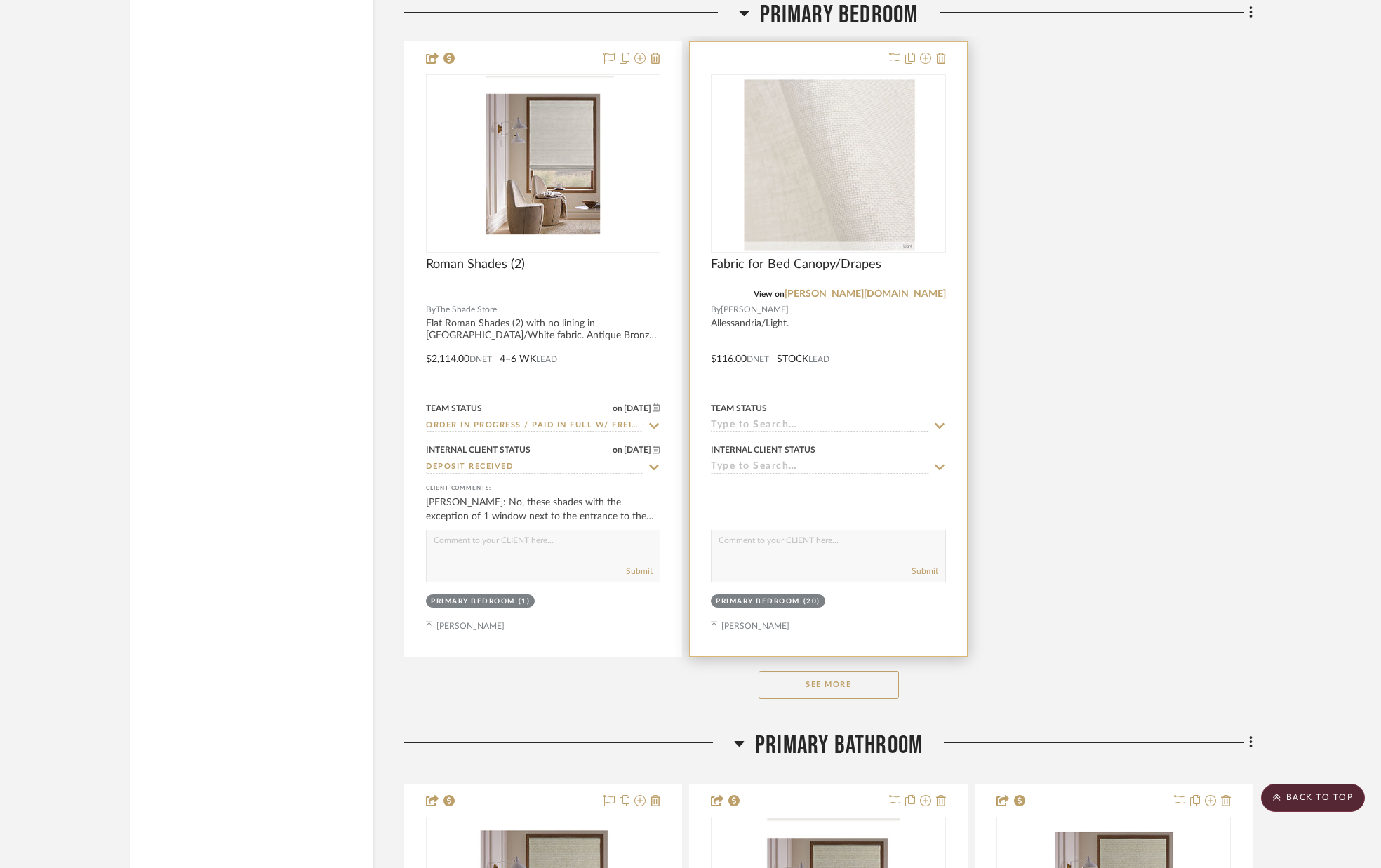
scroll to position [10172, 0]
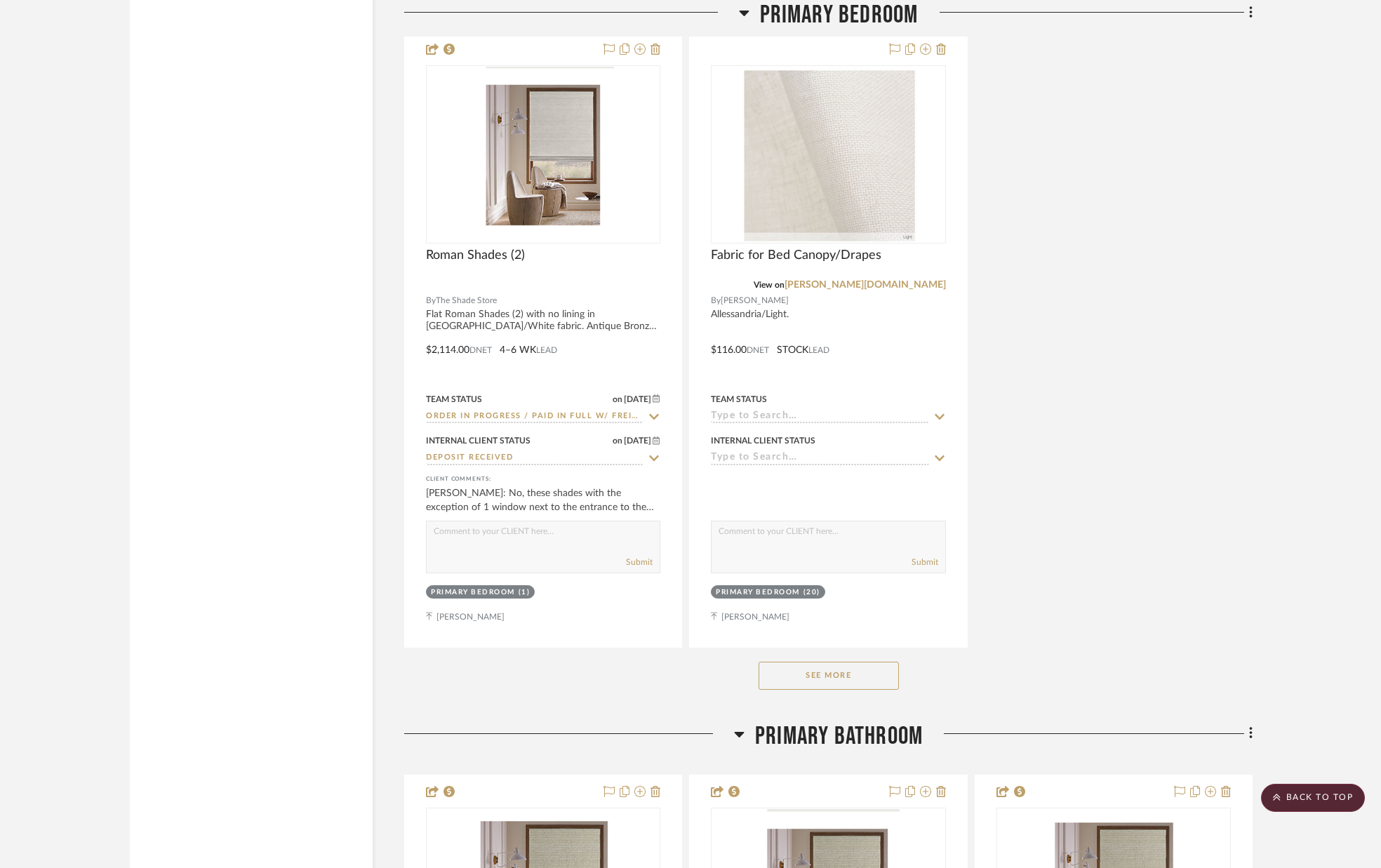
click at [853, 674] on button "See More" at bounding box center [829, 675] width 140 height 28
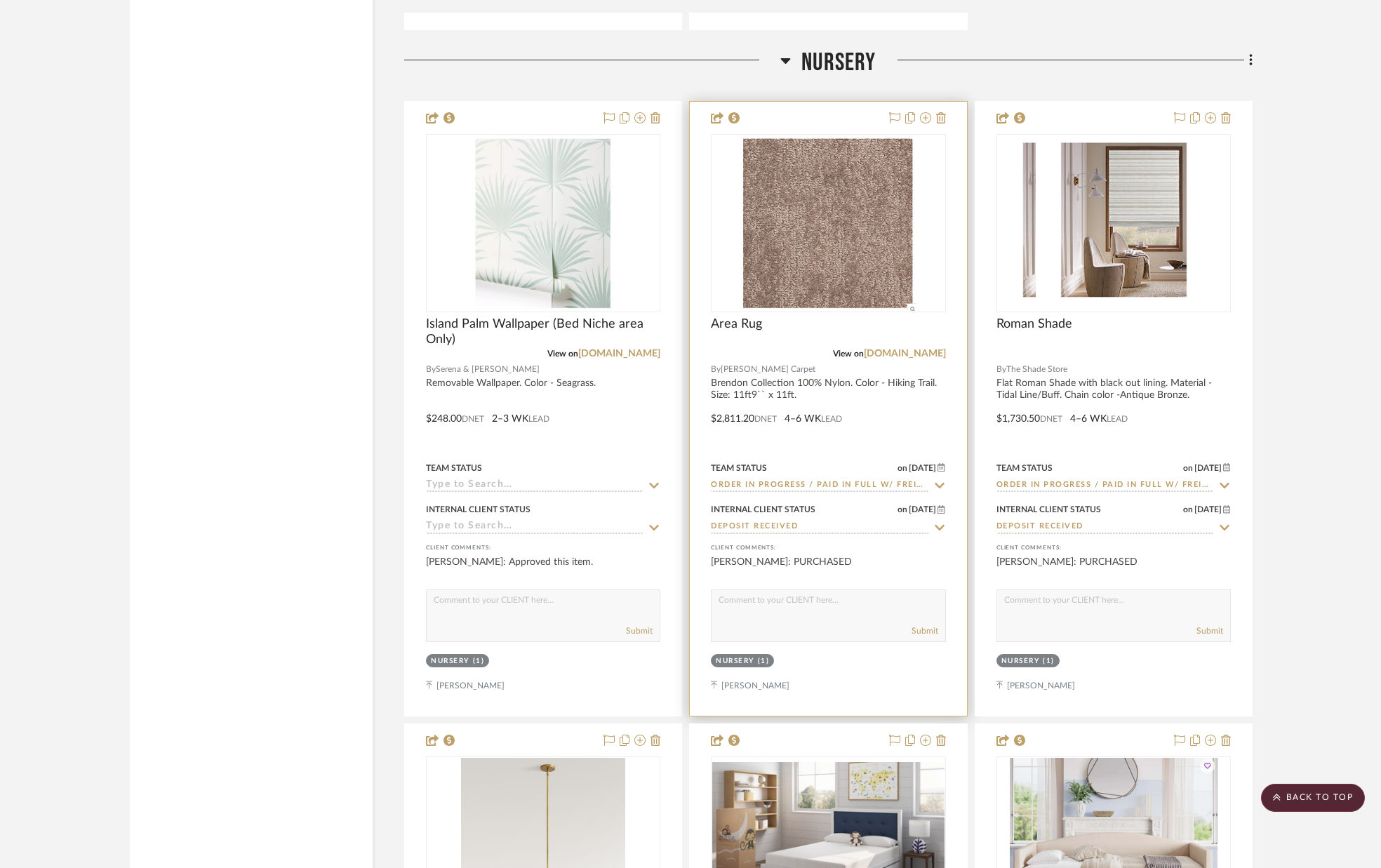
scroll to position [22731, 0]
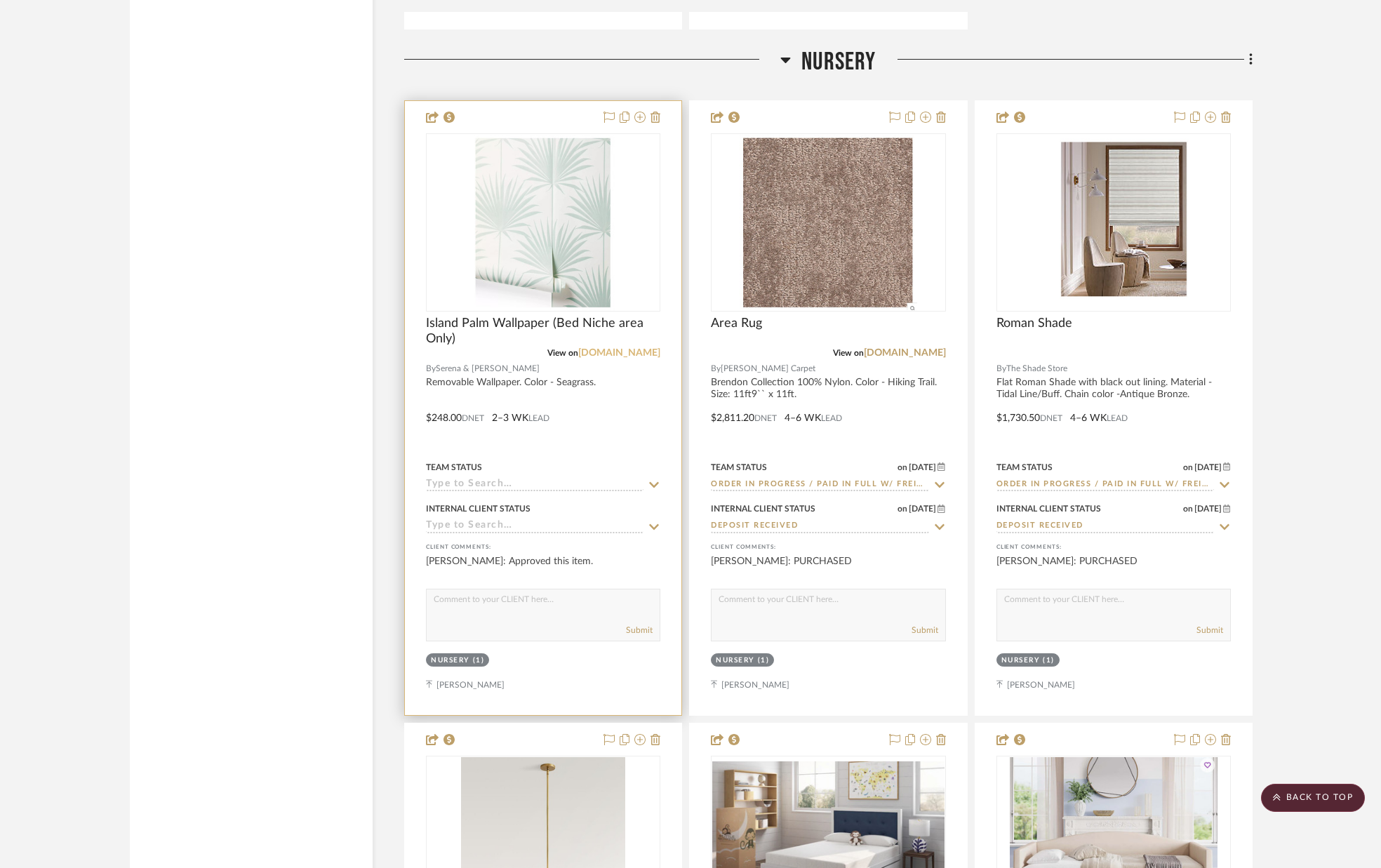
click at [640, 355] on link "[DOMAIN_NAME]" at bounding box center [619, 353] width 82 height 10
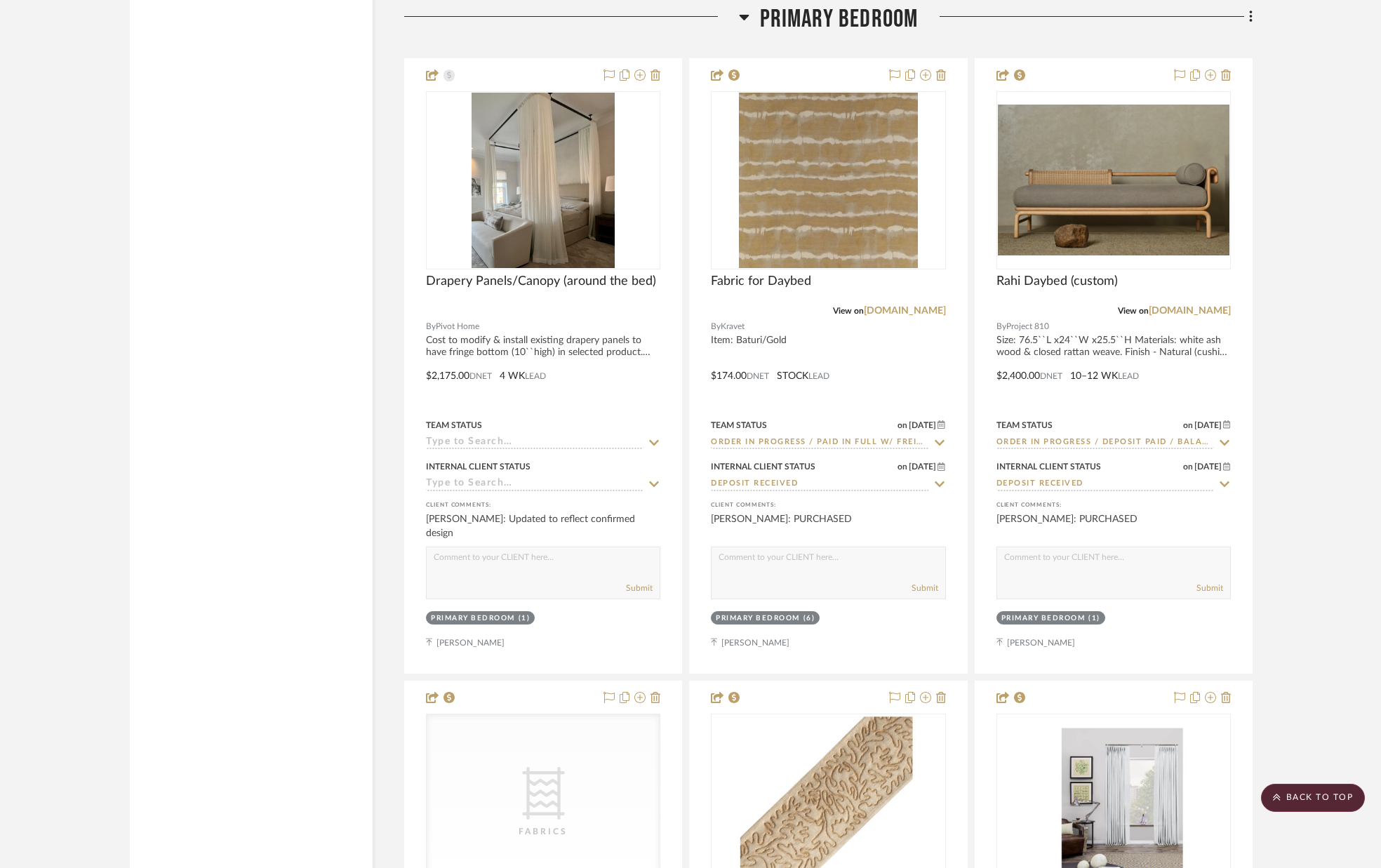
scroll to position [8904, 0]
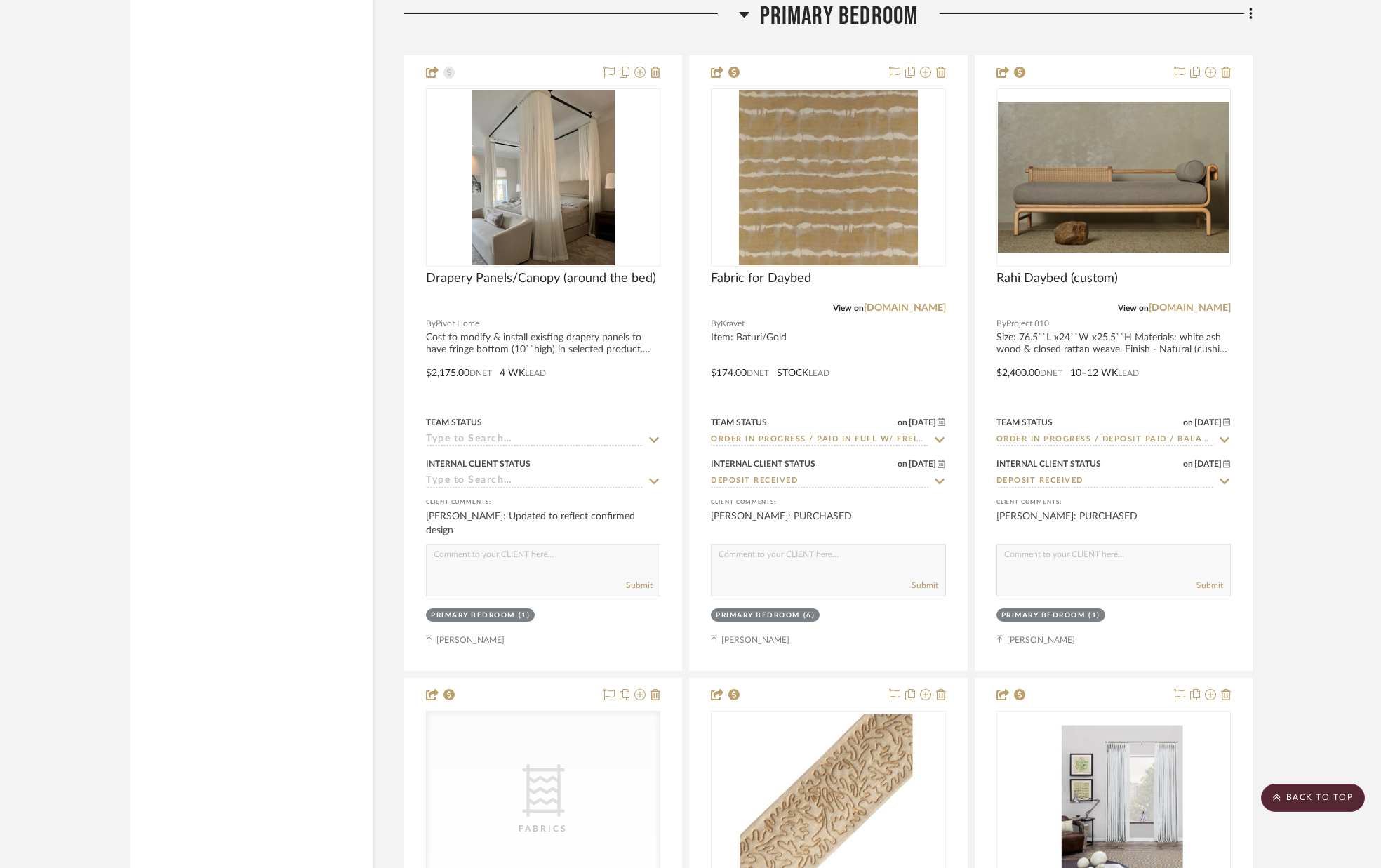
click at [1250, 15] on icon at bounding box center [1250, 14] width 2 height 12
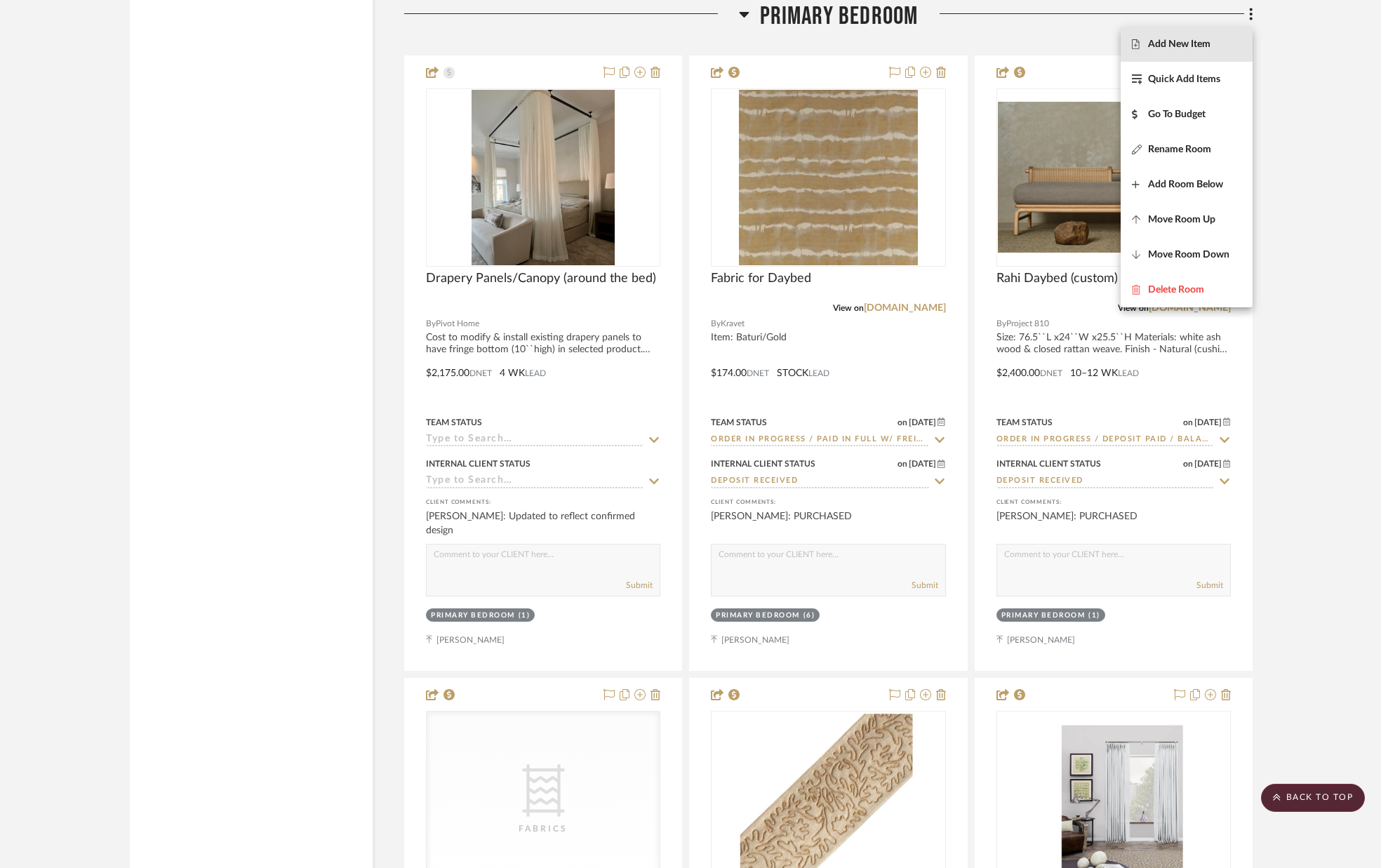
click at [1212, 40] on span "Add New Item" at bounding box center [1186, 45] width 109 height 12
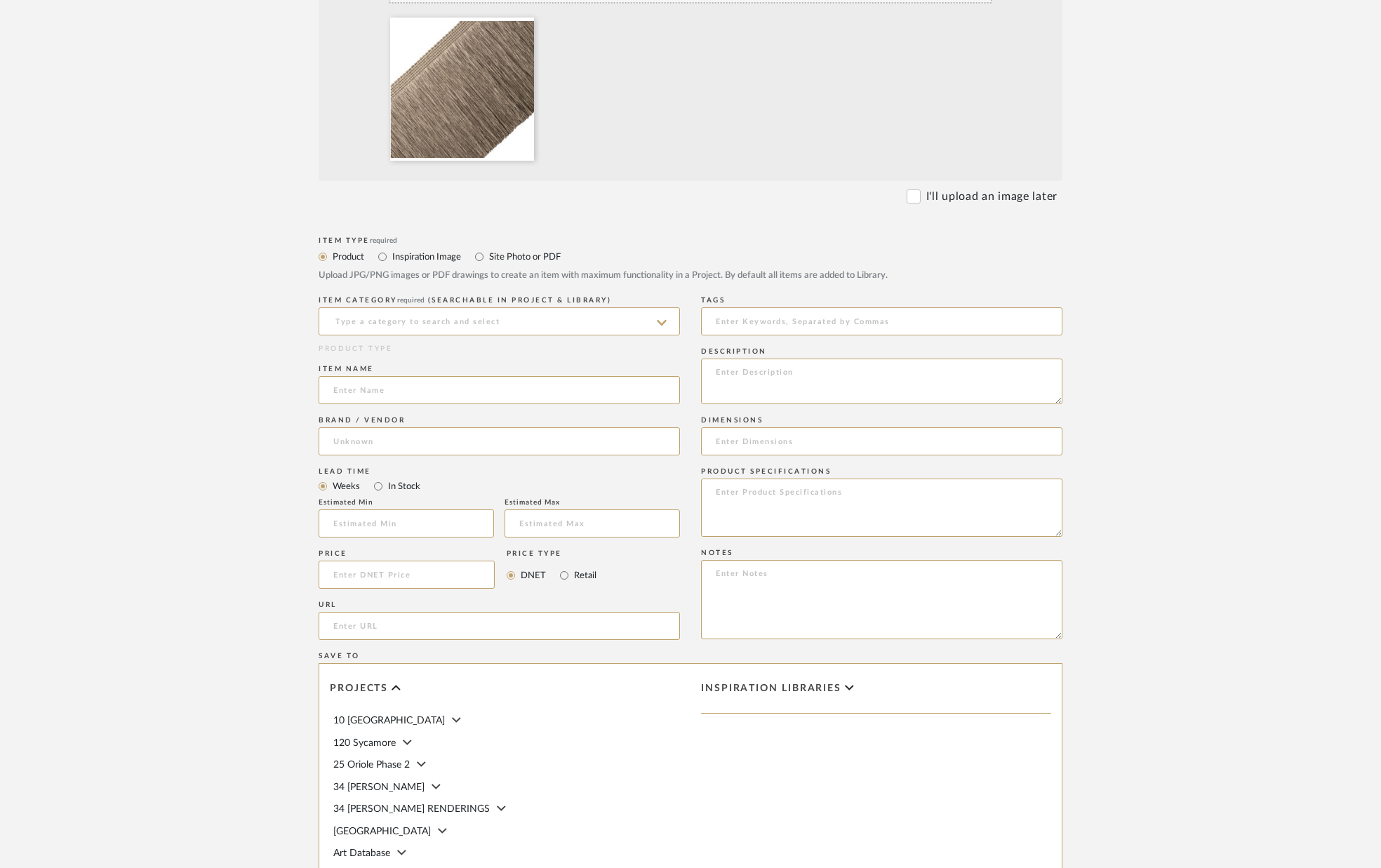
scroll to position [411, 0]
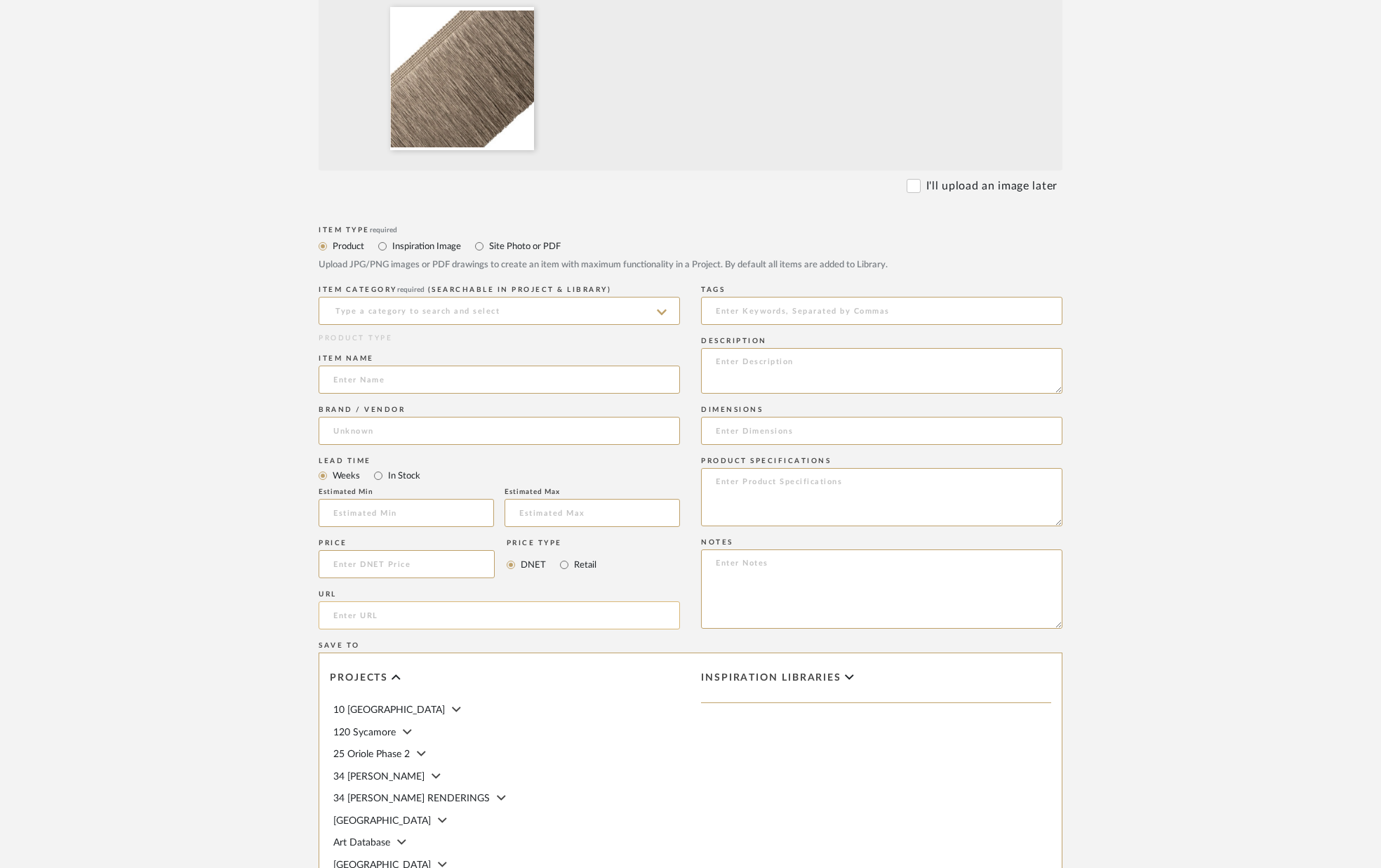
paste input "[URL][DOMAIN_NAME]"
type input "[URL][DOMAIN_NAME]"
click at [380, 477] on input "In Stock" at bounding box center [378, 475] width 17 height 17
radio input "true"
click at [407, 314] on input at bounding box center [499, 310] width 361 height 28
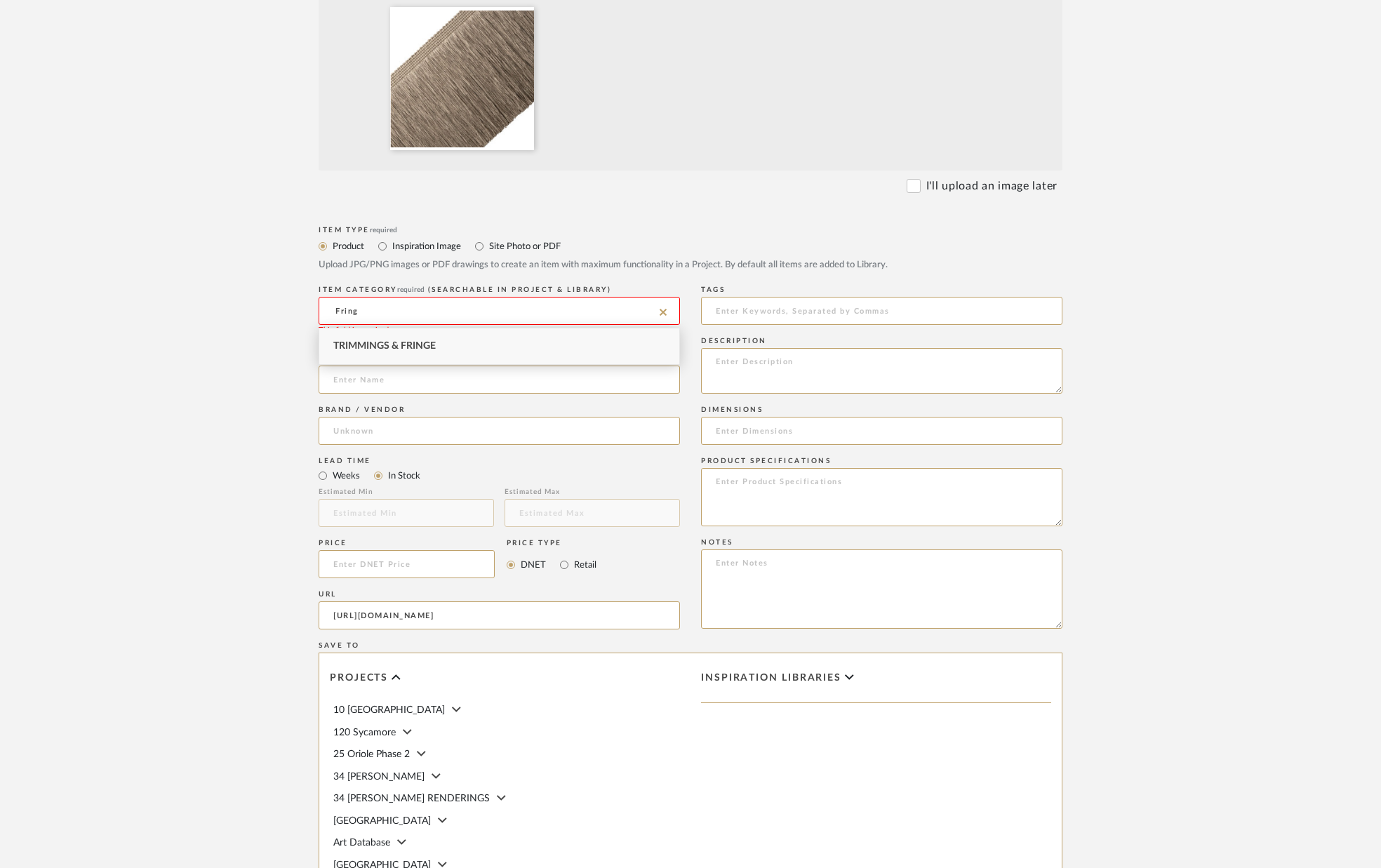
click at [409, 345] on span "Trimmings & Fringe" at bounding box center [385, 346] width 102 height 10
type input "Trimmings & Fringe"
click at [389, 384] on input at bounding box center [499, 379] width 361 height 28
type input "Fringe for Drapery Panels"
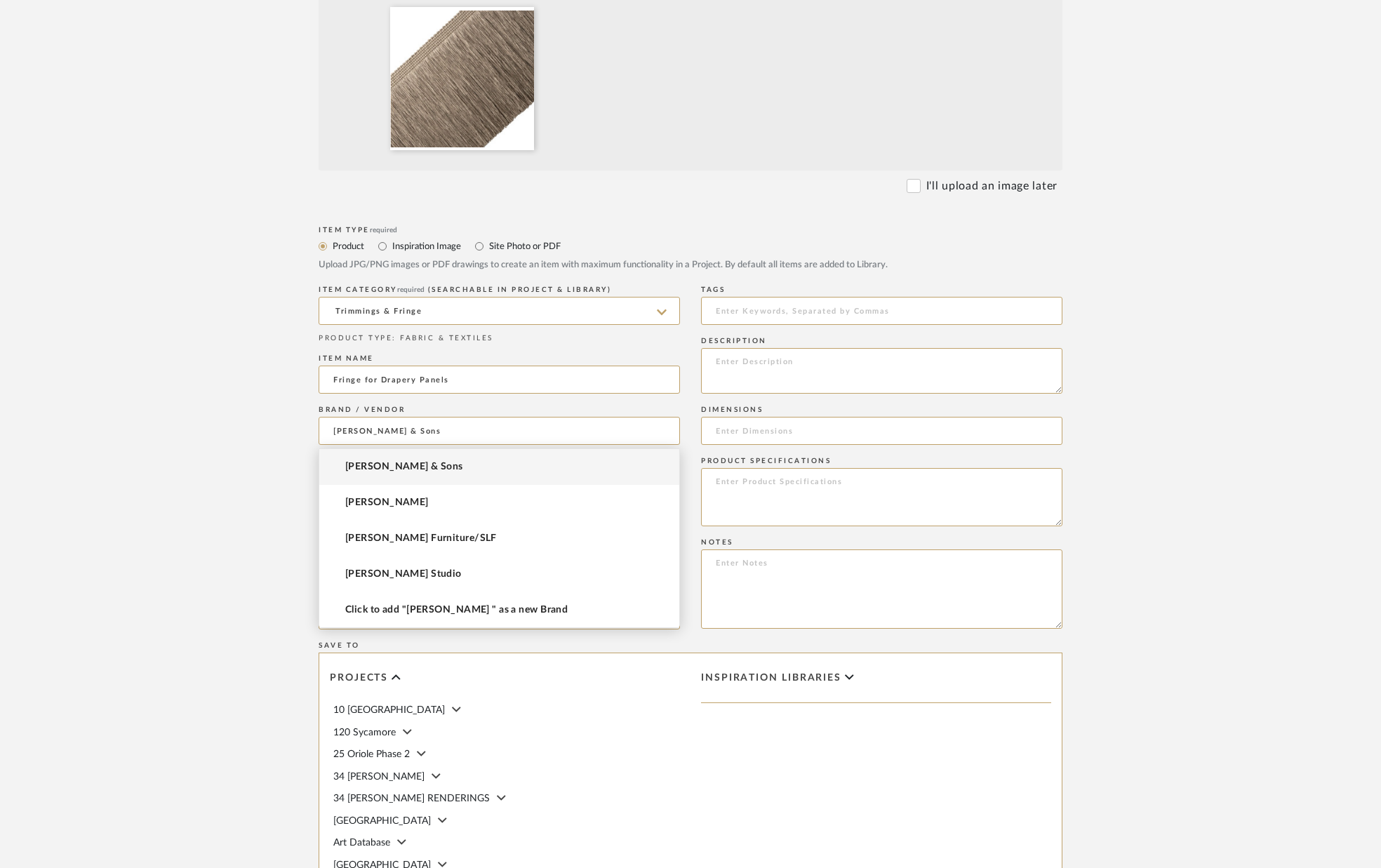
type input "[PERSON_NAME] & Sons"
click at [384, 461] on span "[PERSON_NAME] & Sons" at bounding box center [404, 466] width 118 height 12
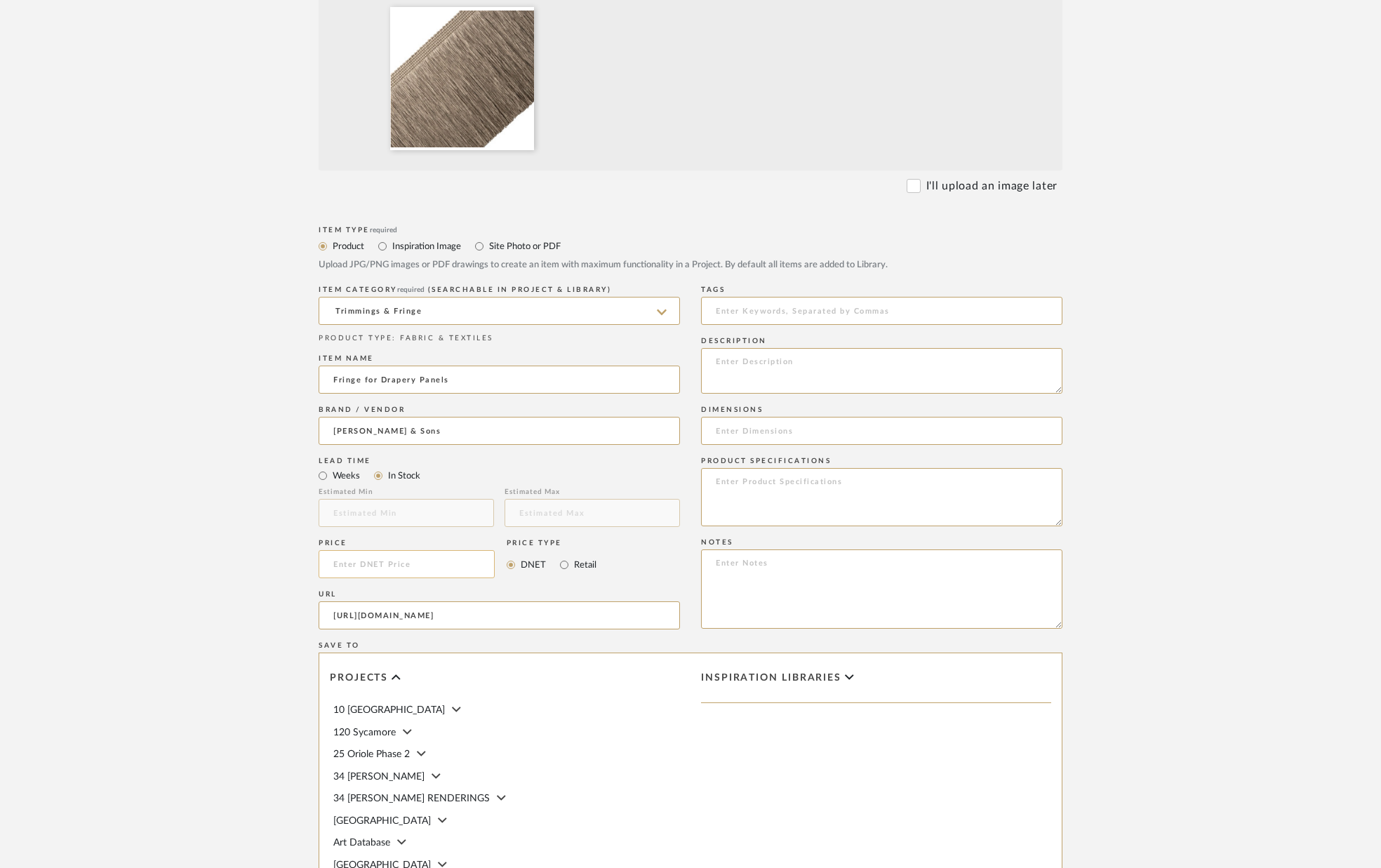
click at [396, 554] on input at bounding box center [406, 564] width 176 height 28
type input "$75.00"
click at [498, 585] on div "Price $75.00" at bounding box center [409, 560] width 181 height 51
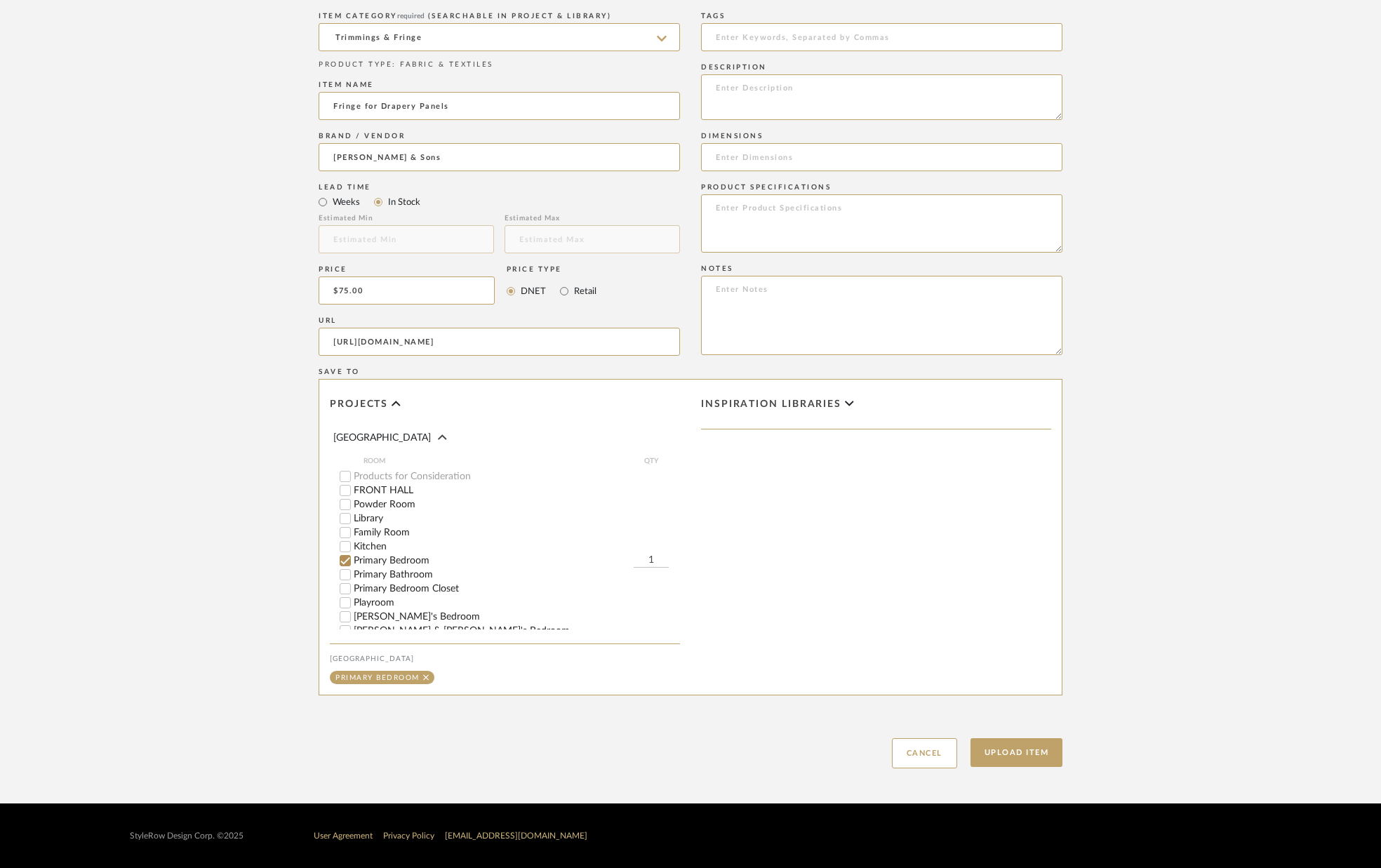
scroll to position [189, 0]
click at [659, 540] on input "1" at bounding box center [650, 547] width 35 height 14
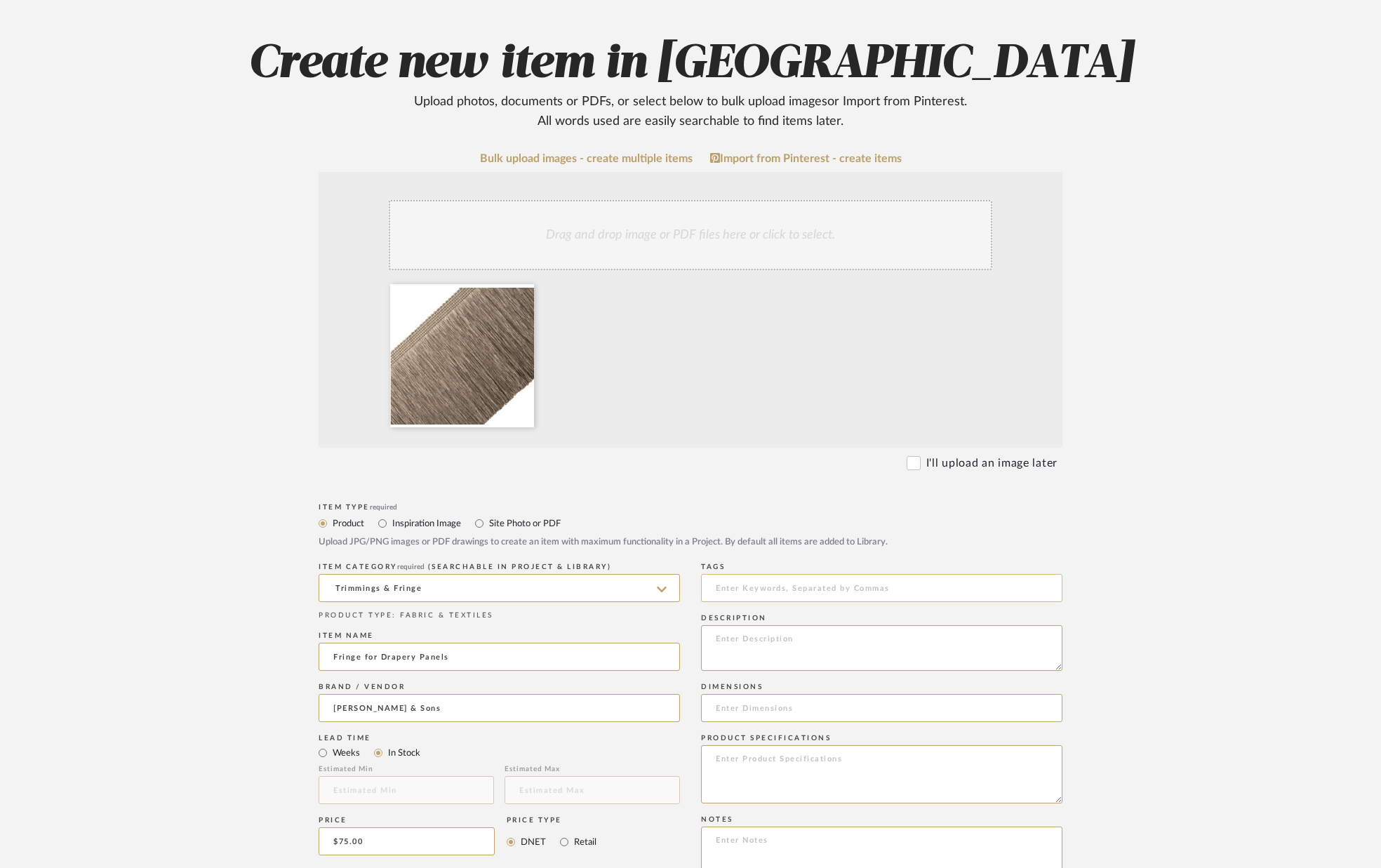
scroll to position [95, 0]
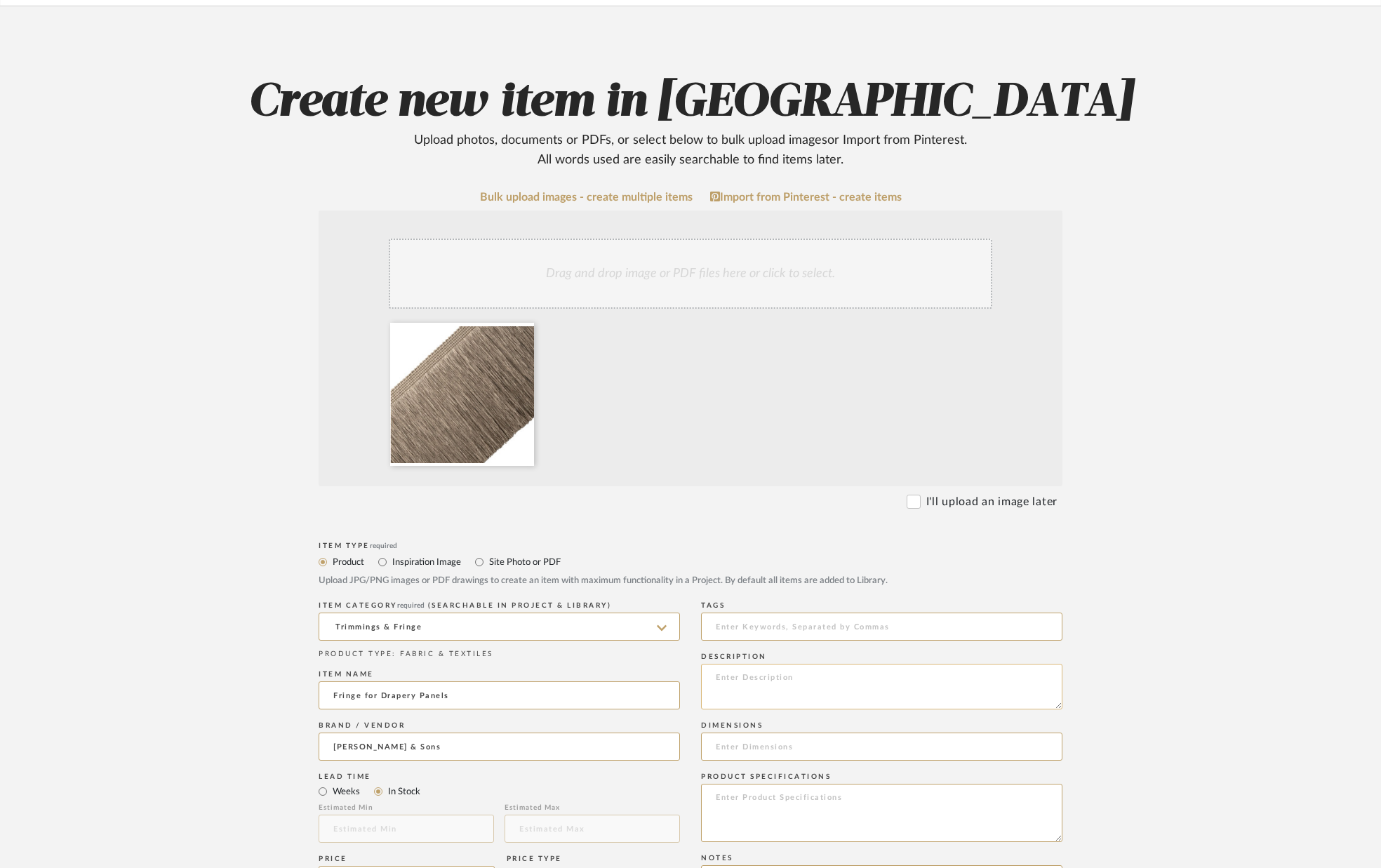
type input "14"
click at [760, 679] on textarea at bounding box center [881, 687] width 361 height 45
type textarea "Color - Flax. Product is 10``long."
click at [803, 747] on input at bounding box center [881, 746] width 361 height 28
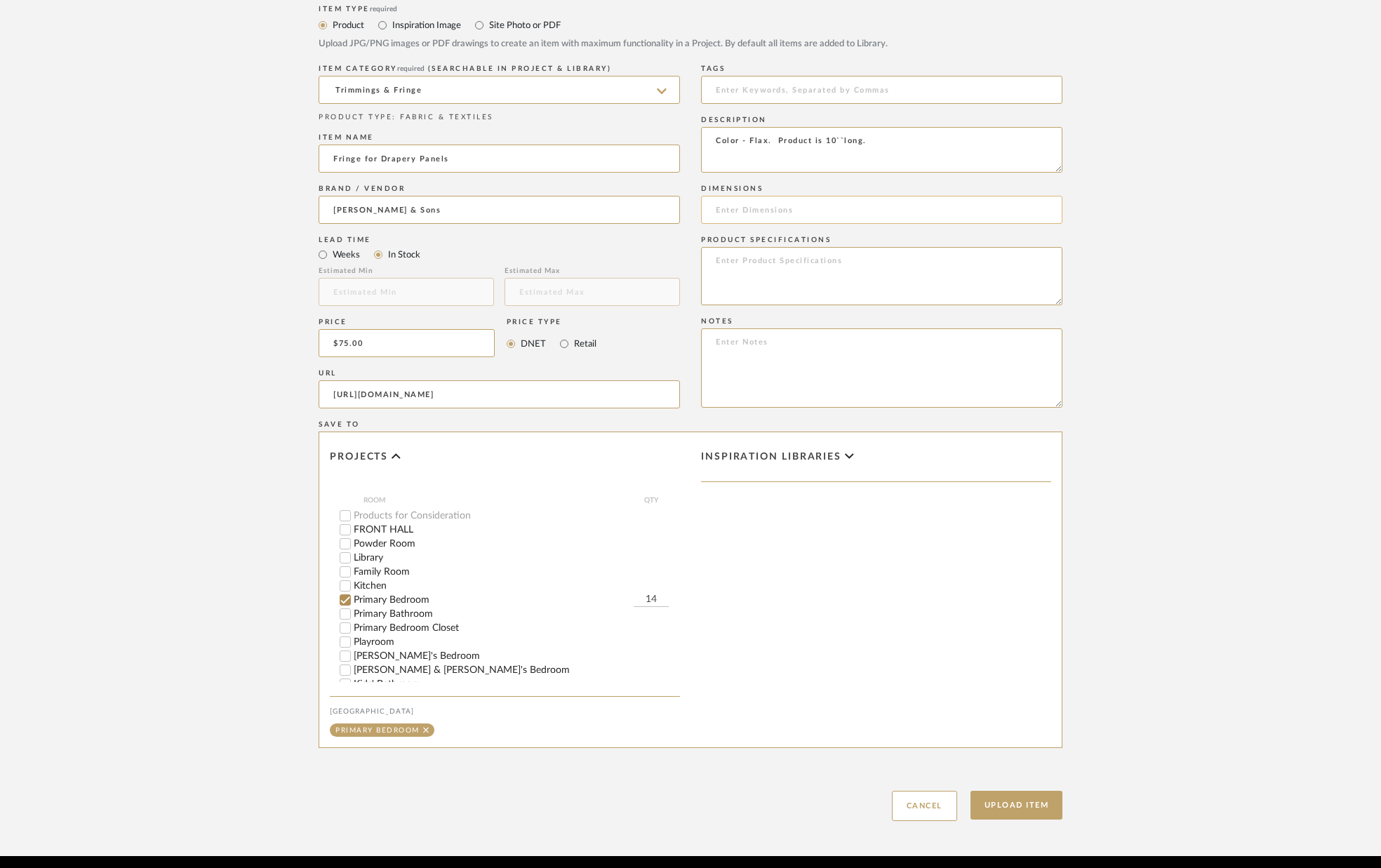
scroll to position [685, 0]
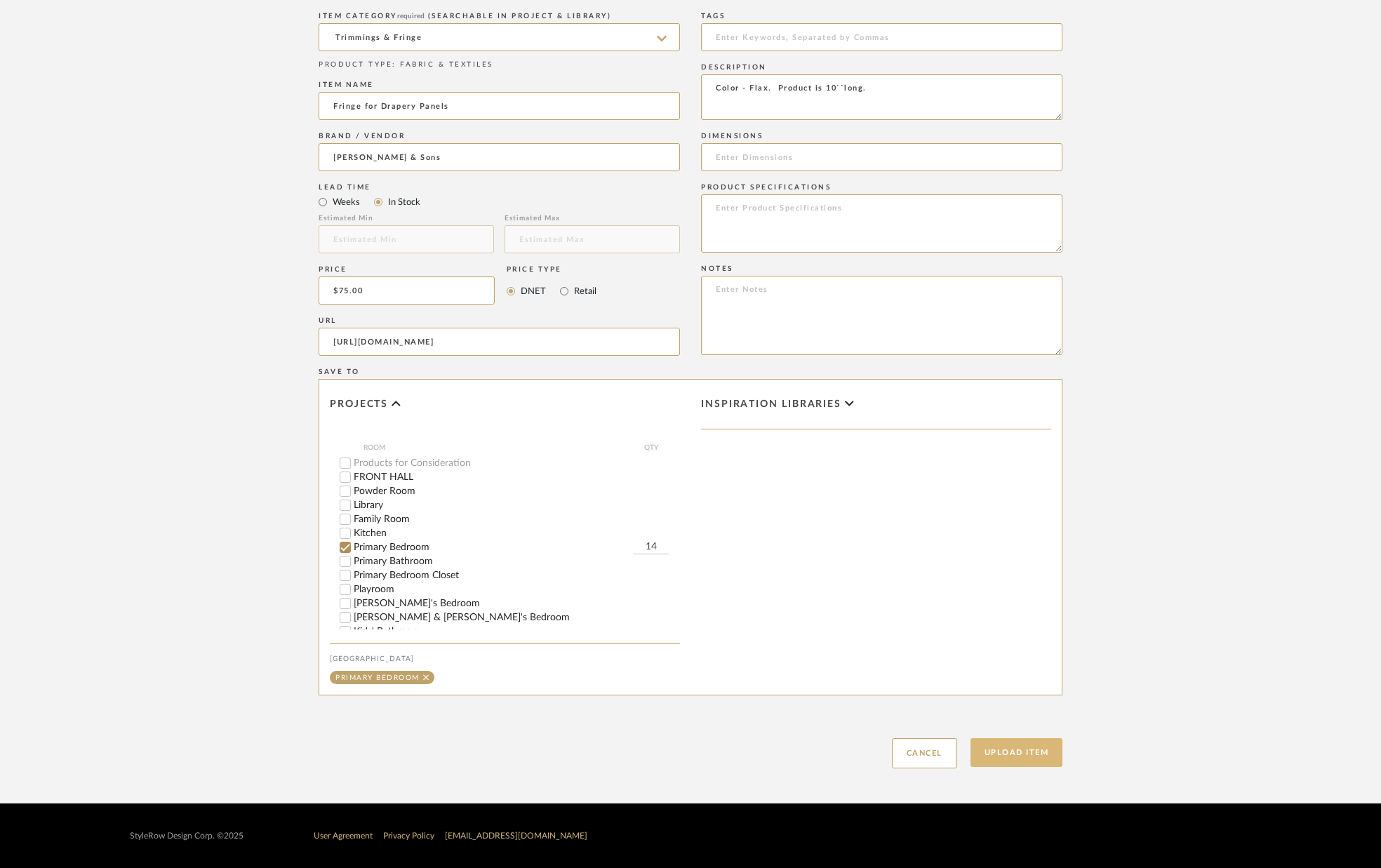
click at [993, 752] on button "Upload Item" at bounding box center [1017, 752] width 92 height 29
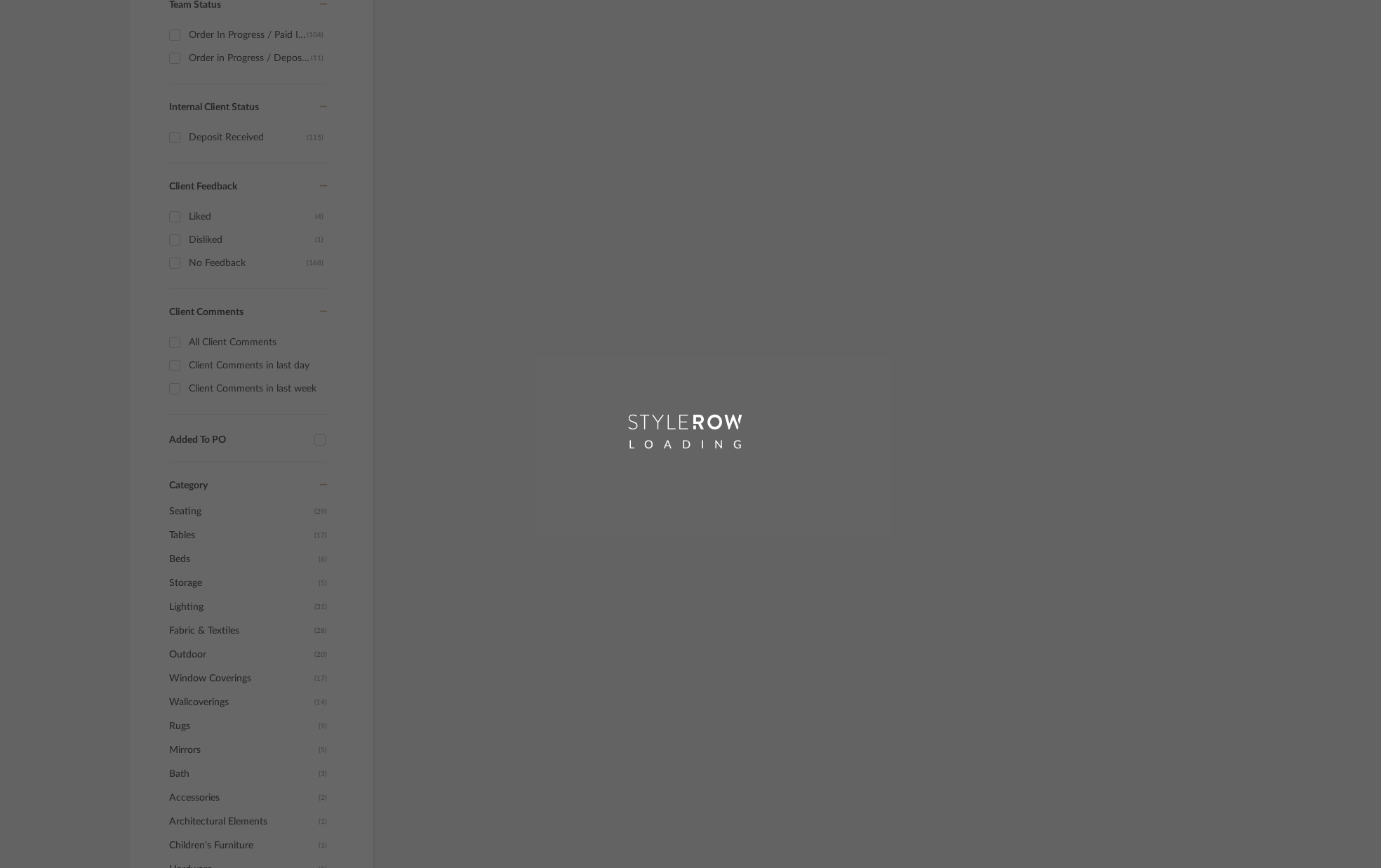
scroll to position [184, 0]
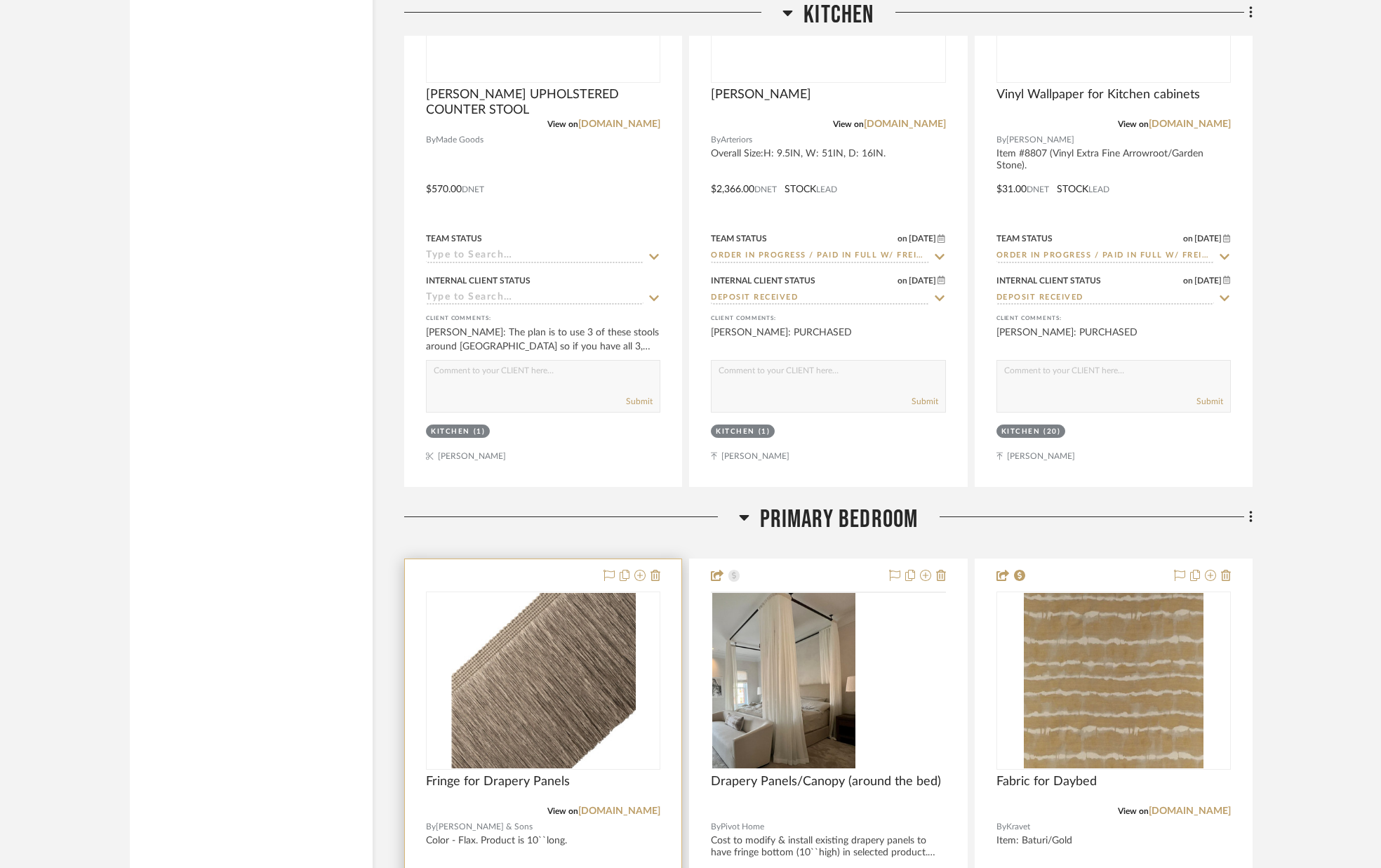
scroll to position [8888, 0]
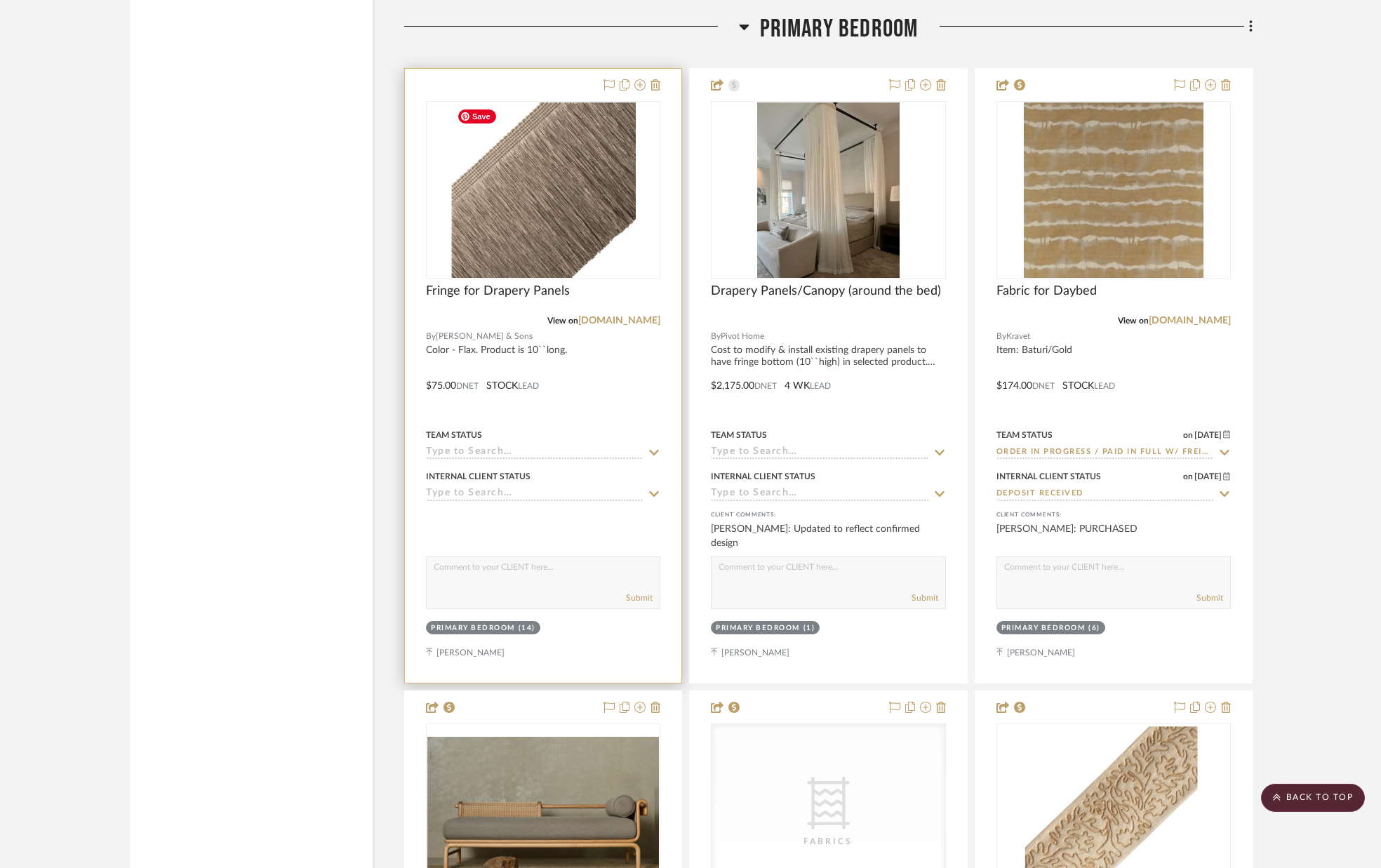
click at [536, 202] on img "0" at bounding box center [543, 189] width 185 height 176
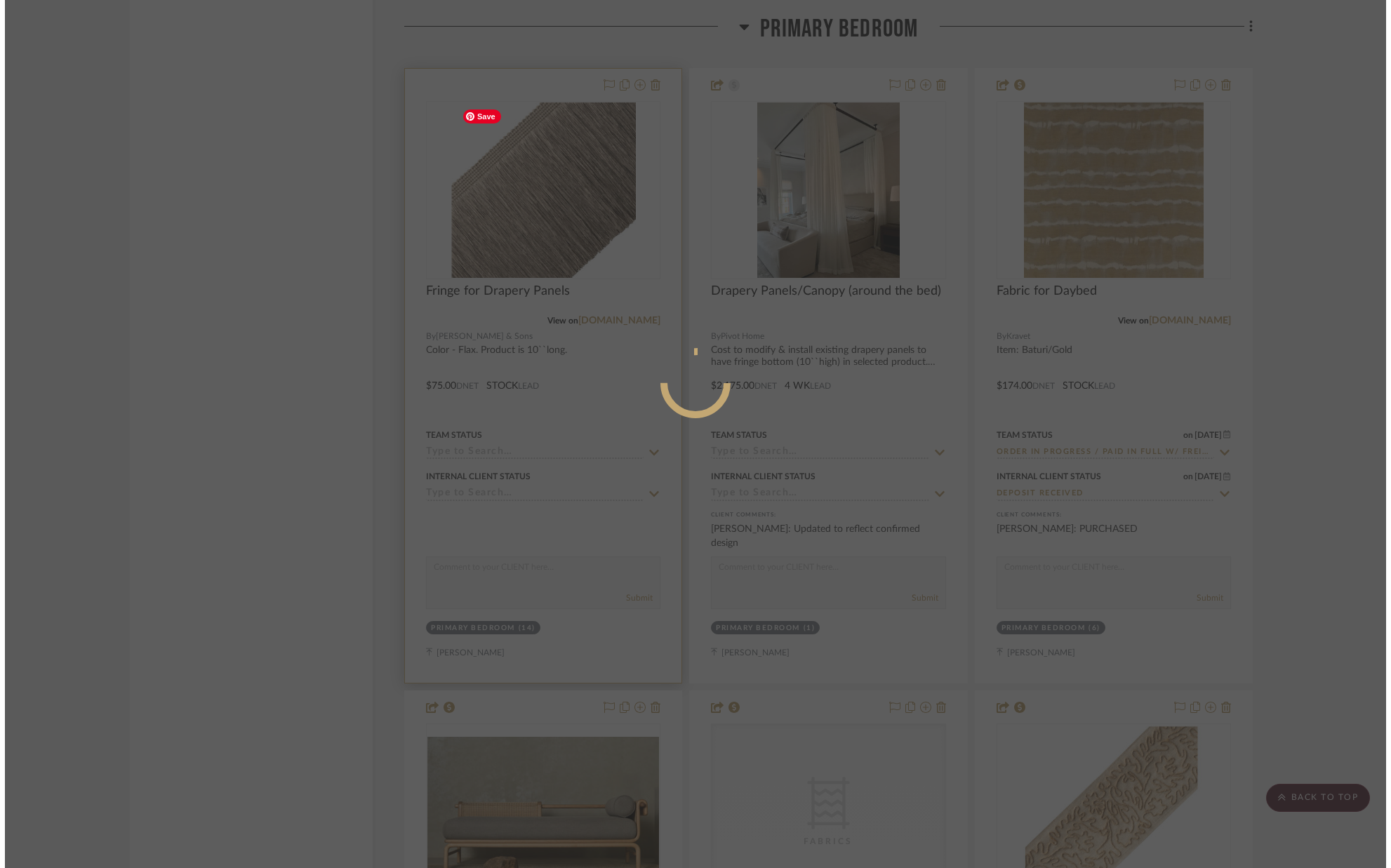
scroll to position [0, 0]
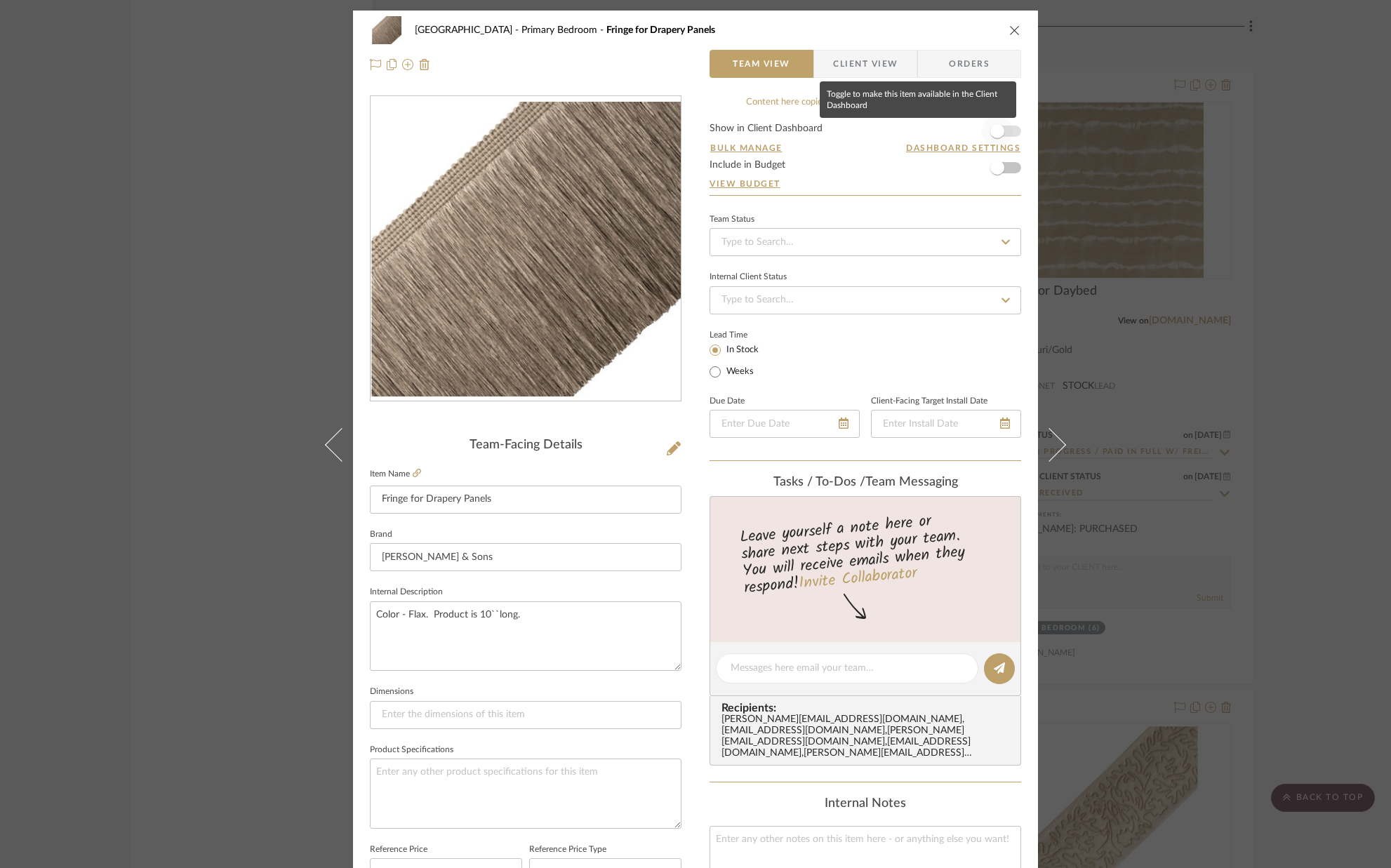
click at [1004, 131] on span "button" at bounding box center [997, 131] width 31 height 31
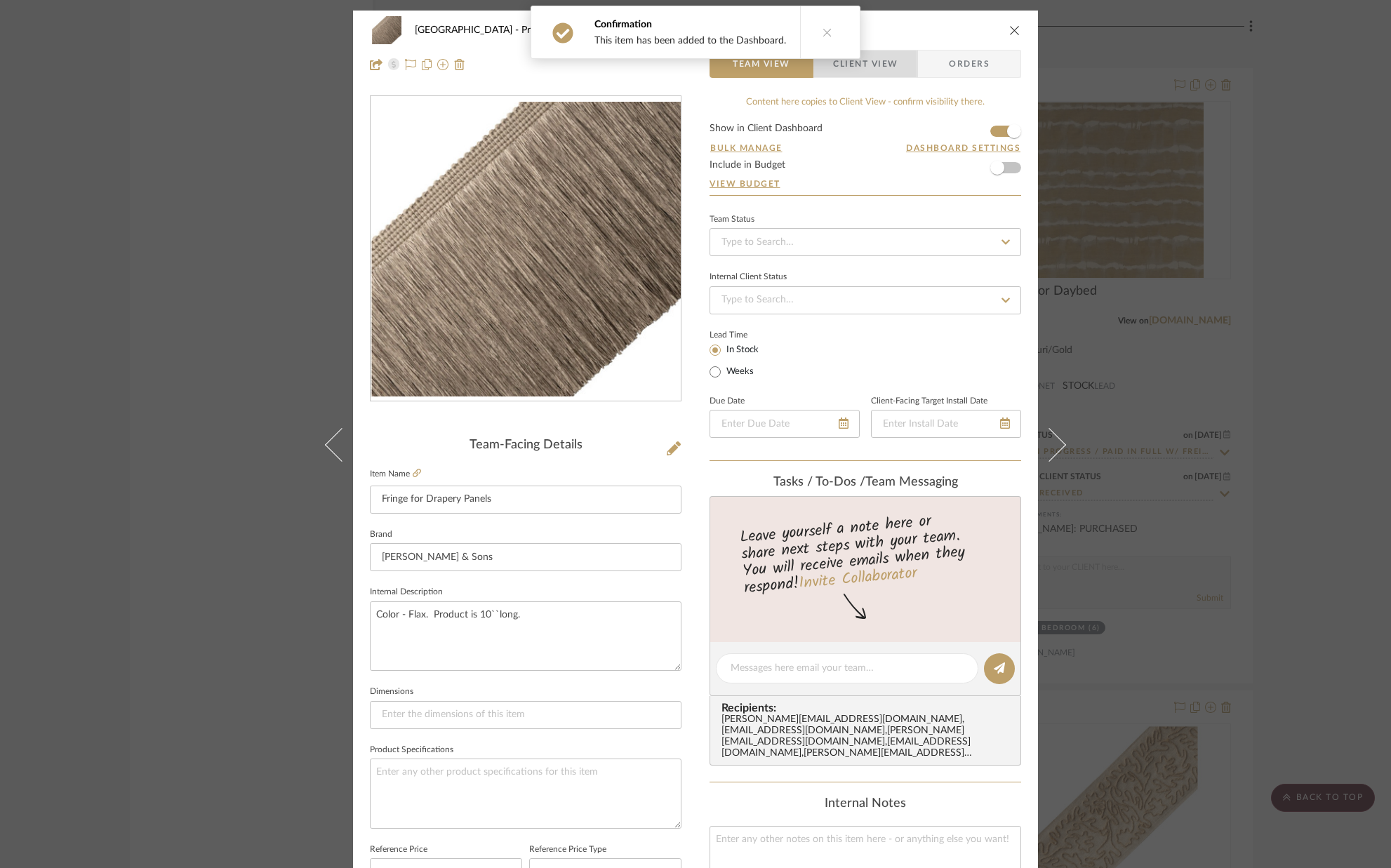
click at [894, 74] on span "Client View" at bounding box center [865, 64] width 102 height 28
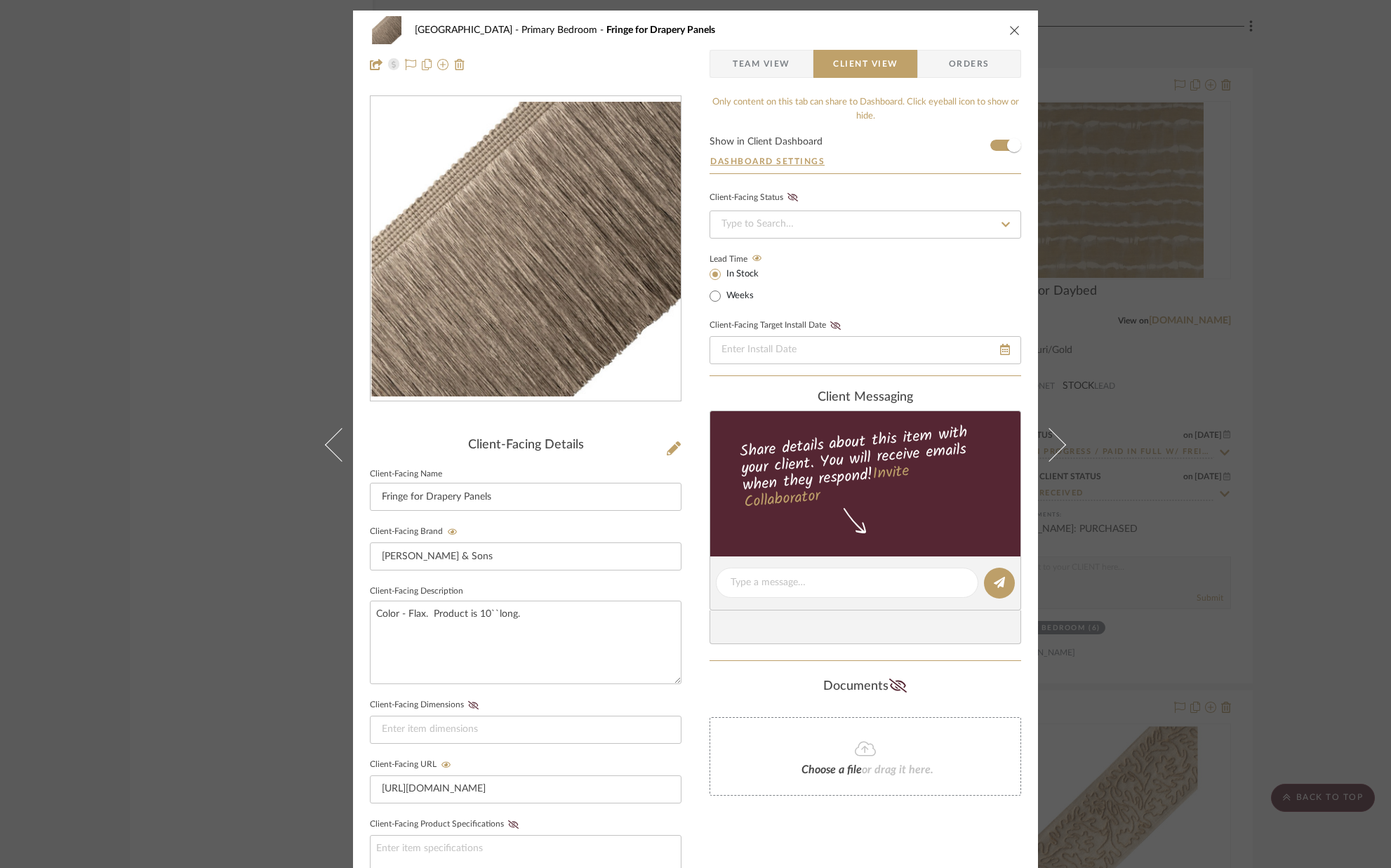
click at [1011, 28] on icon "close" at bounding box center [1015, 30] width 11 height 11
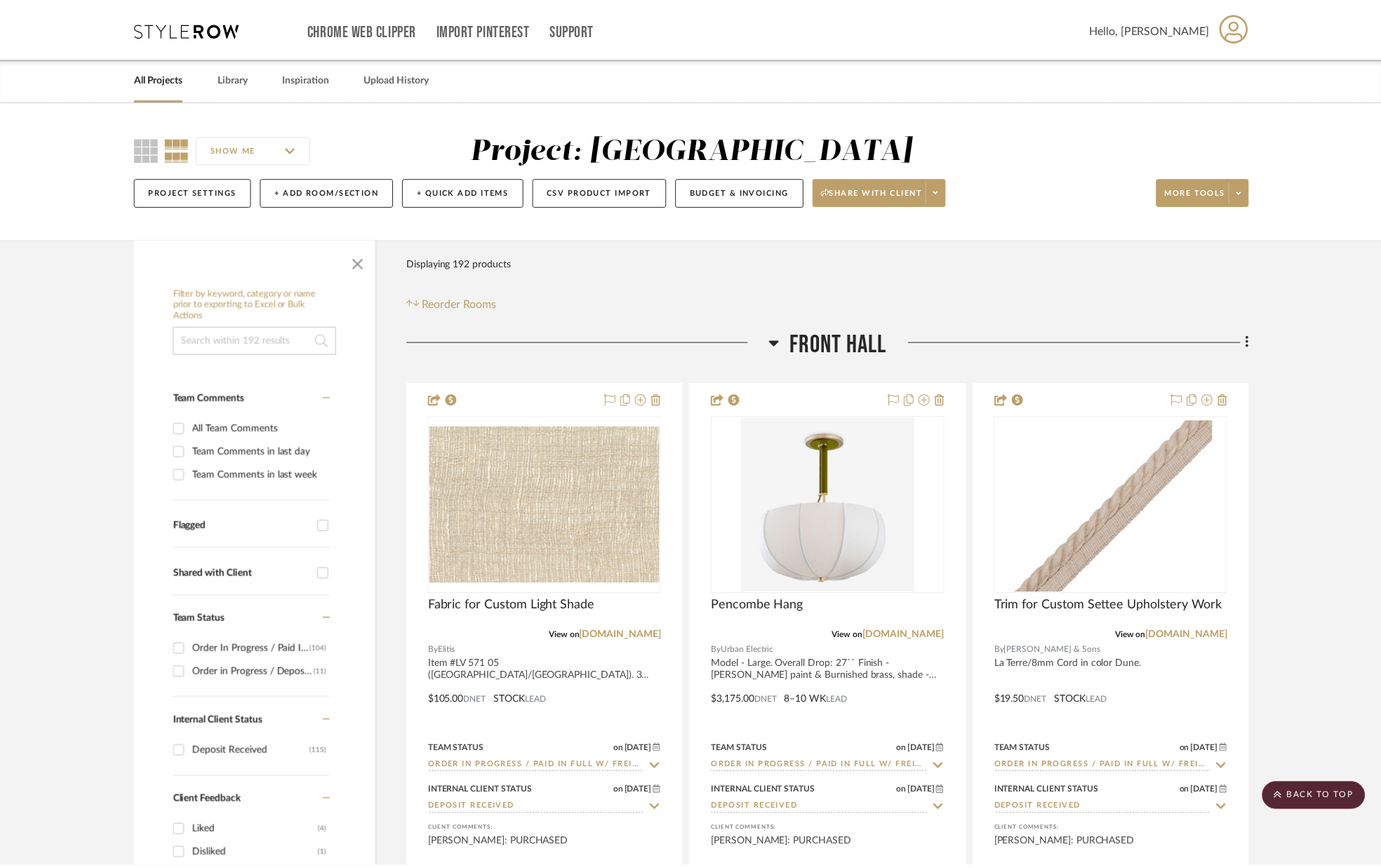
scroll to position [8888, 0]
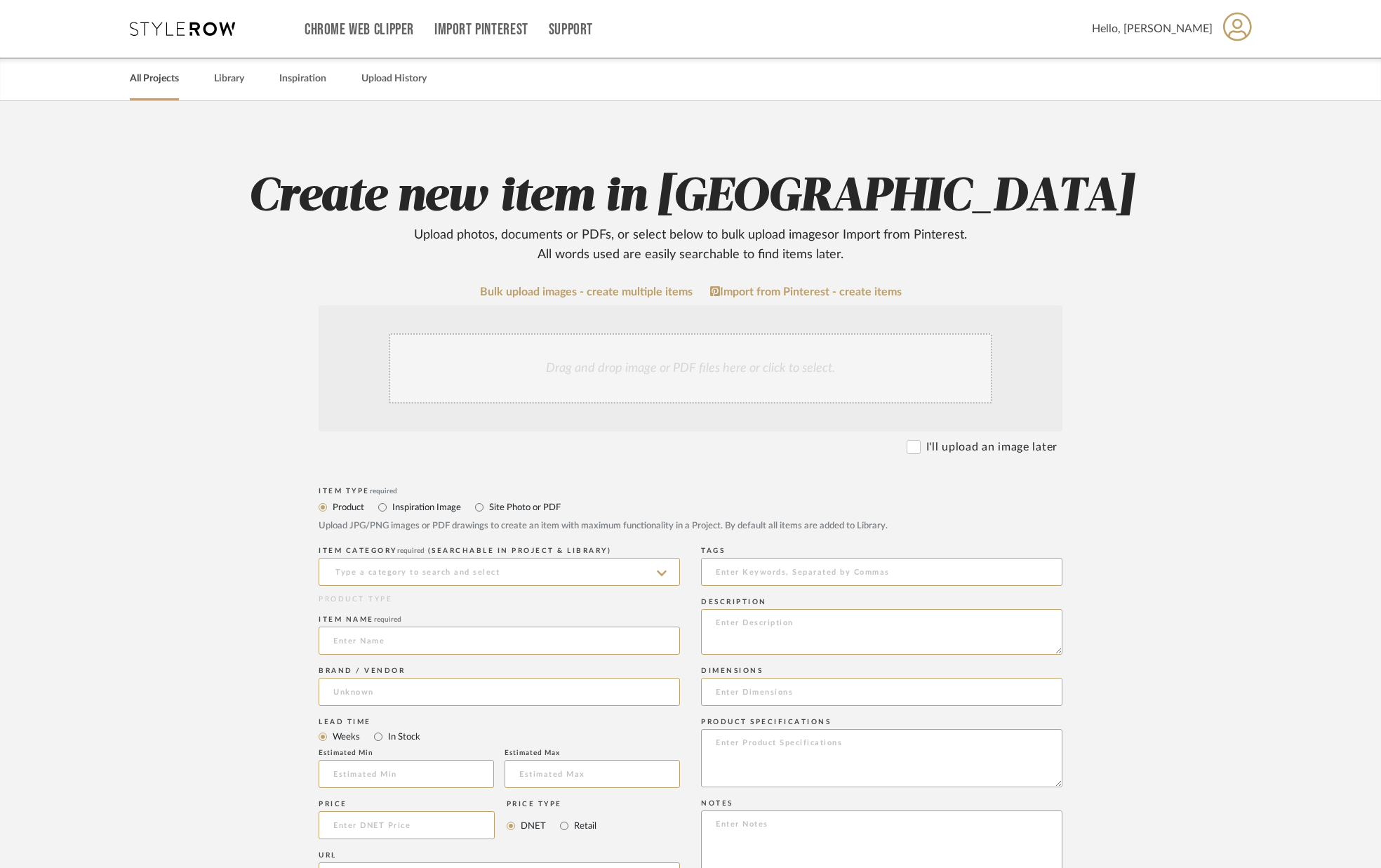
click at [151, 76] on link "All Projects" at bounding box center [154, 79] width 49 height 19
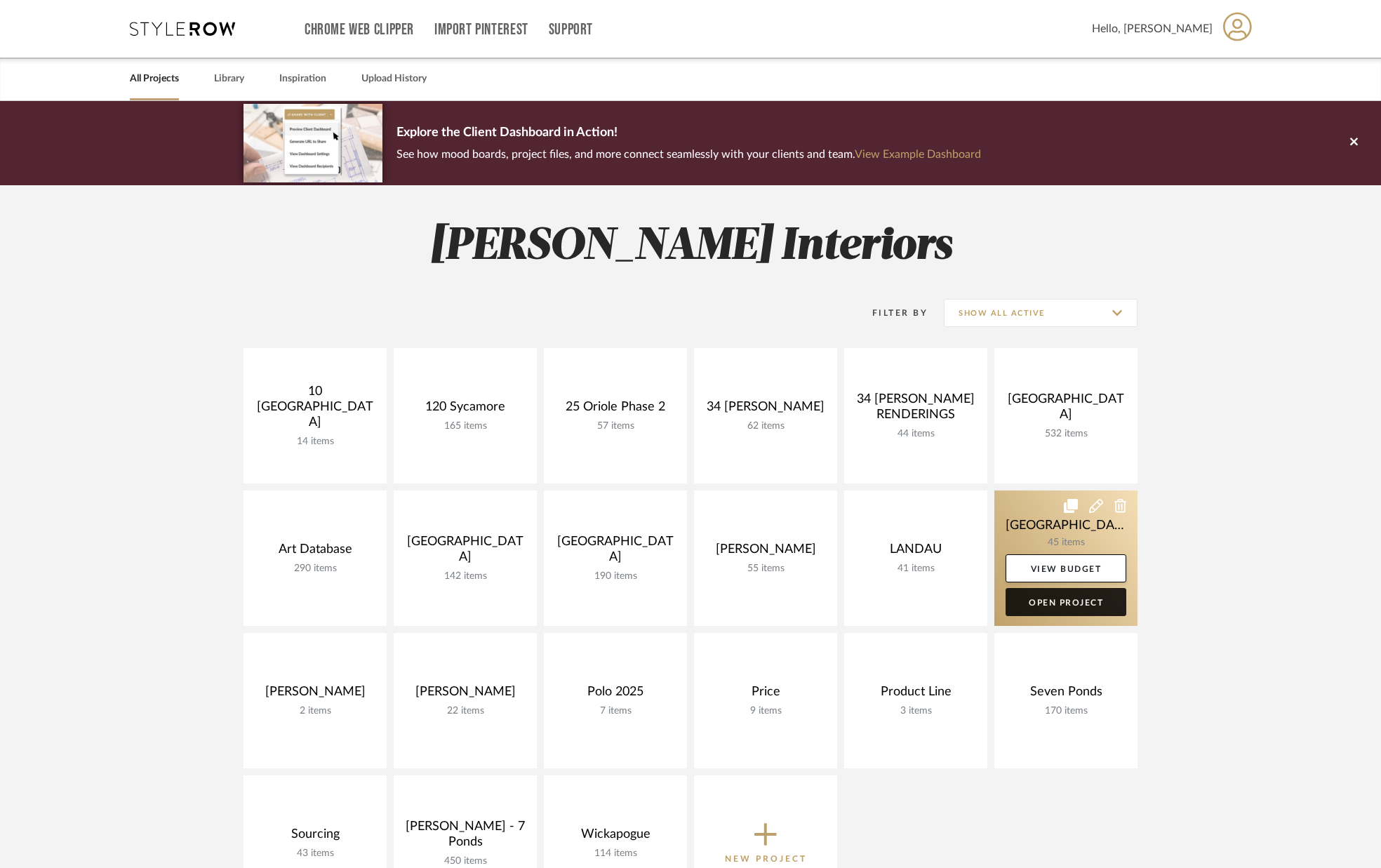
click at [1042, 601] on link "Open Project" at bounding box center [1065, 602] width 121 height 28
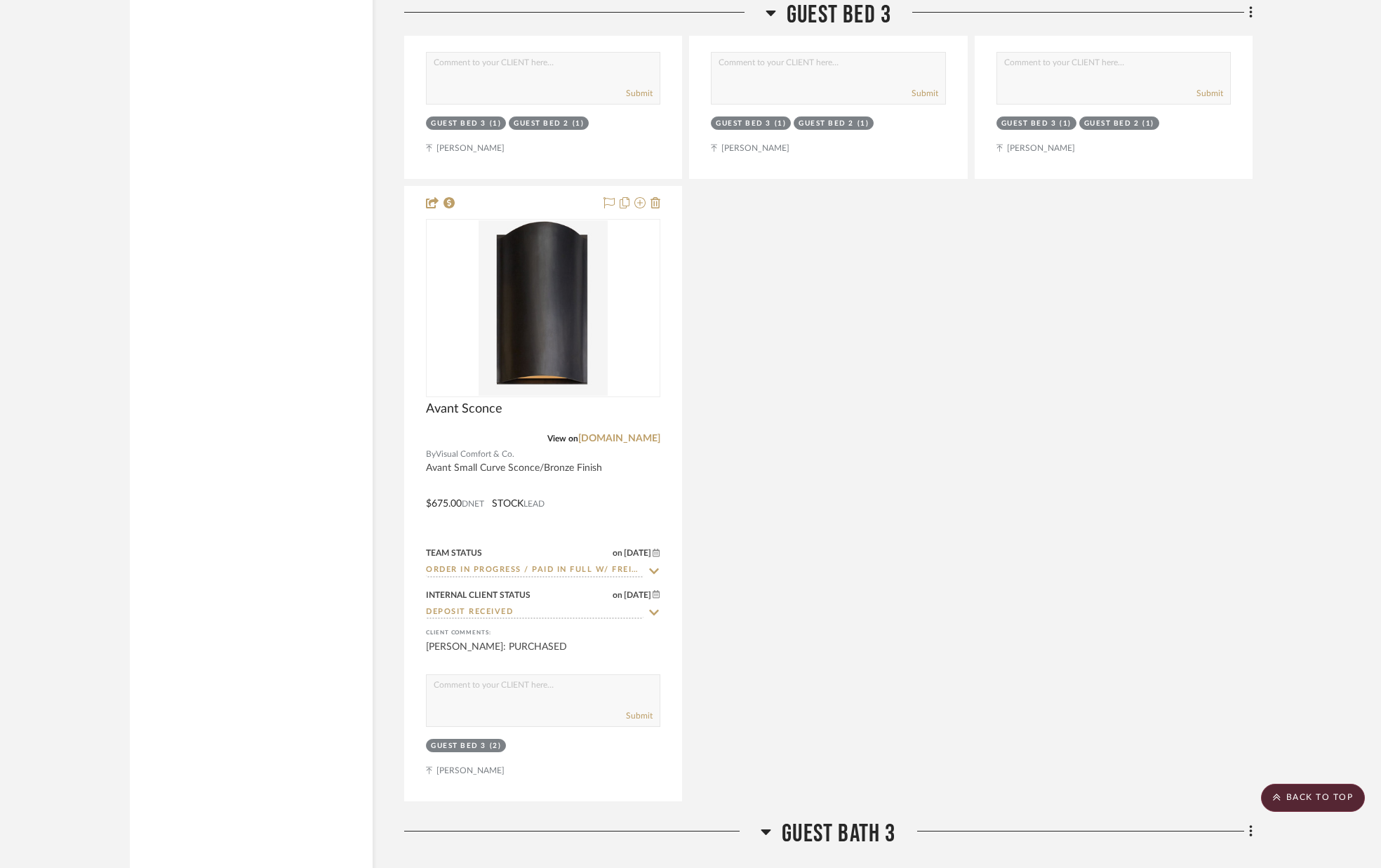
scroll to position [11597, 0]
